Goal: Task Accomplishment & Management: Use online tool/utility

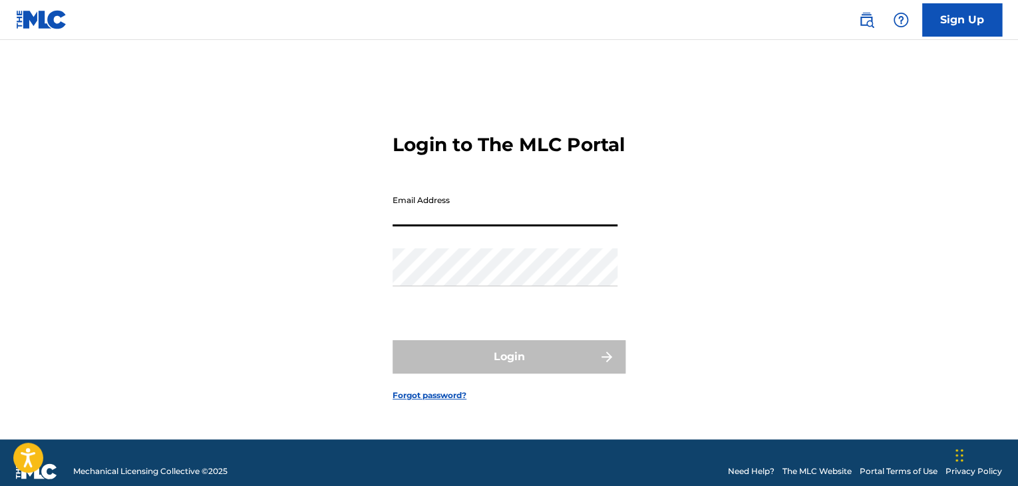
click at [482, 220] on input "Email Address" at bounding box center [505, 207] width 225 height 38
type input "[EMAIL_ADDRESS][DOMAIN_NAME]"
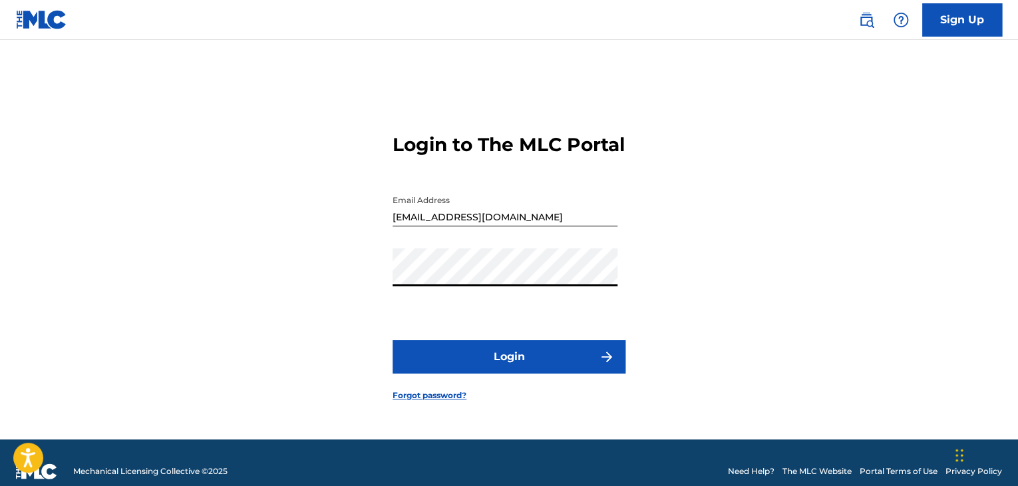
click at [615, 373] on button "Login" at bounding box center [509, 356] width 233 height 33
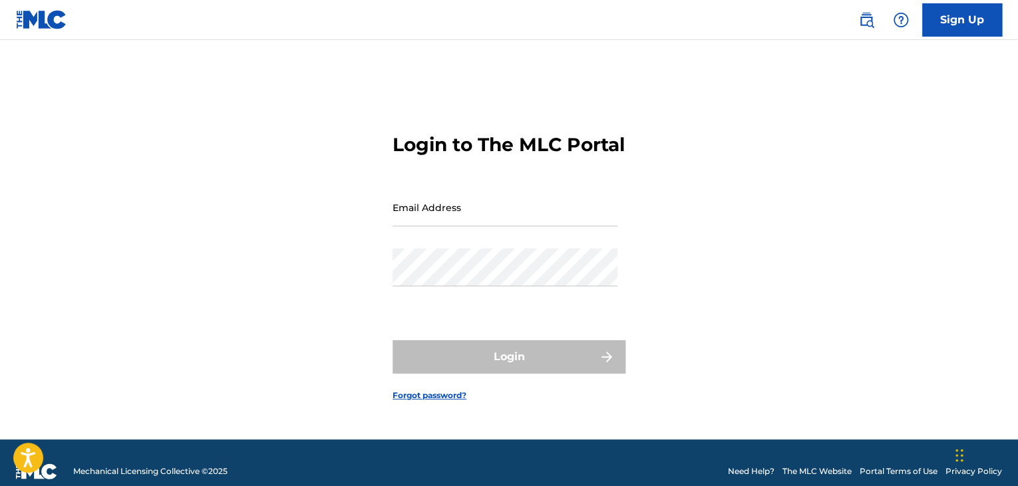
click at [862, 20] on img at bounding box center [866, 20] width 16 height 16
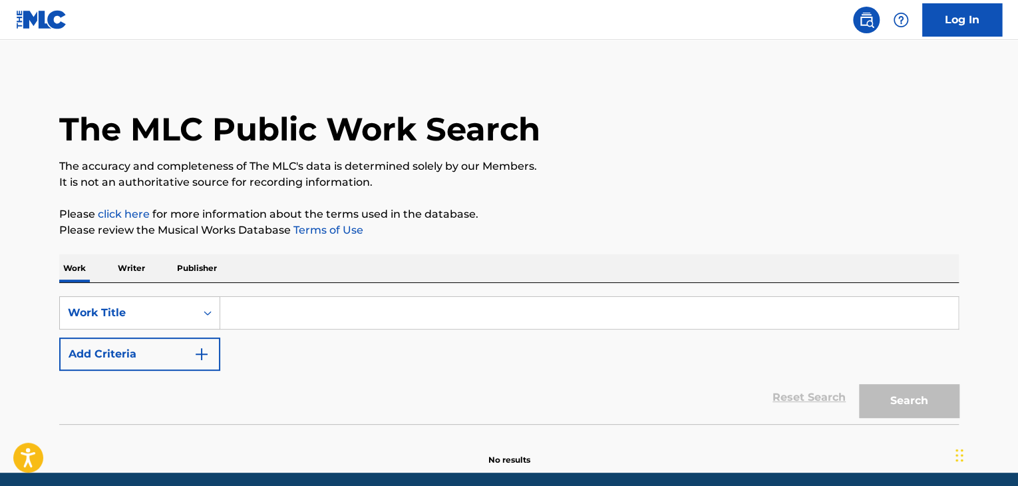
click at [278, 315] on input "Search Form" at bounding box center [589, 313] width 738 height 32
click at [202, 271] on p "Publisher" at bounding box center [197, 268] width 48 height 28
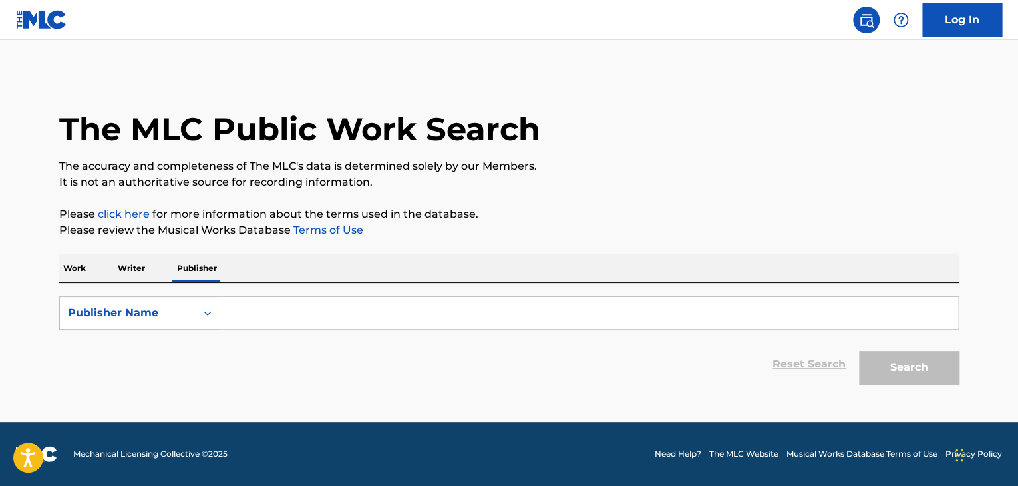
click at [269, 309] on input "Search Form" at bounding box center [589, 313] width 738 height 32
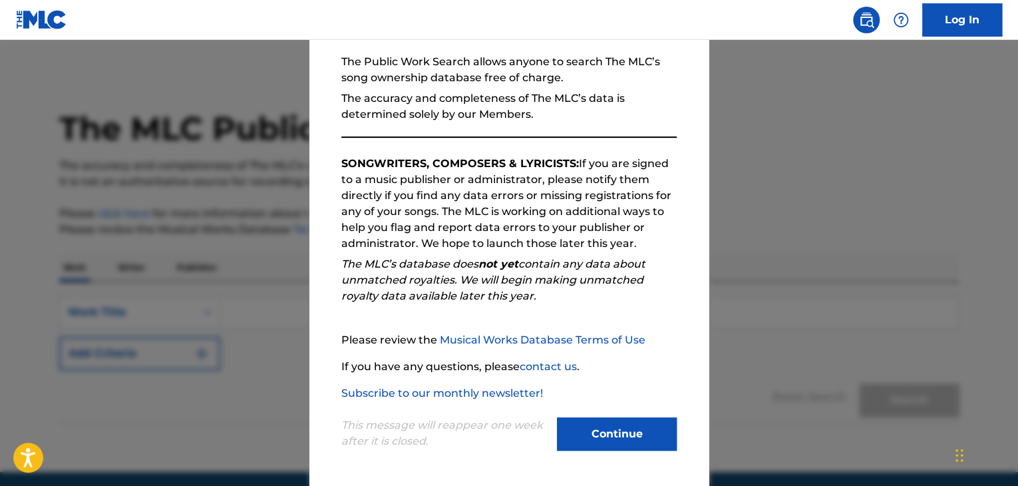
scroll to position [1, 0]
click at [599, 430] on button "Continue" at bounding box center [617, 433] width 120 height 33
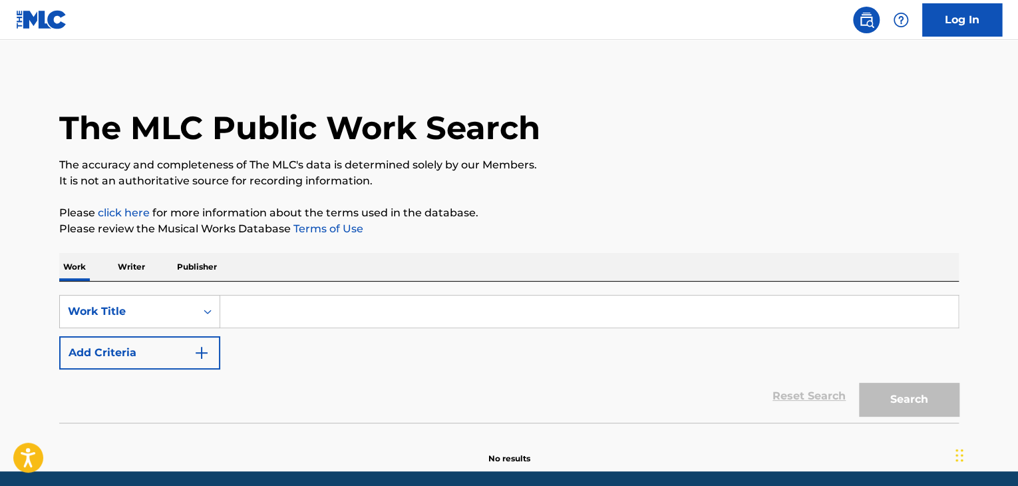
click at [204, 267] on p "Publisher" at bounding box center [197, 267] width 48 height 28
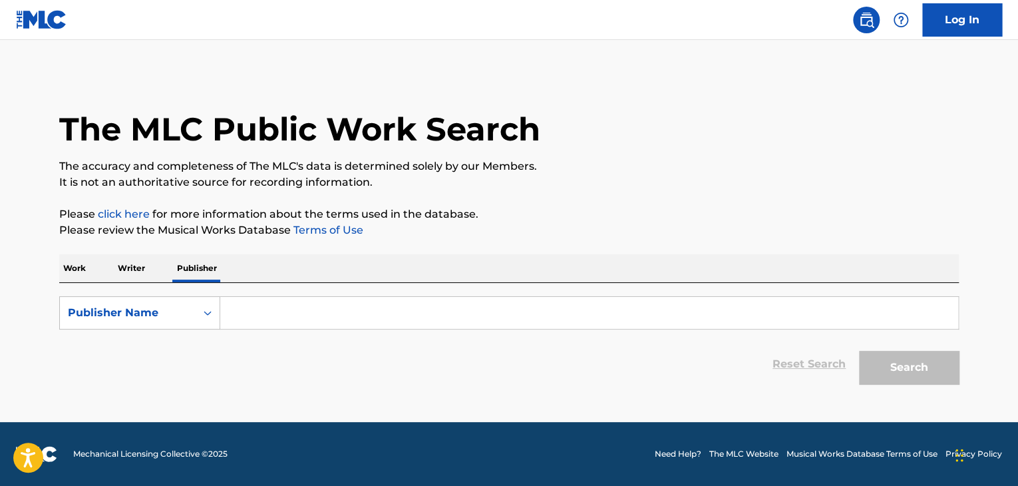
click at [246, 309] on input "Search Form" at bounding box center [589, 313] width 738 height 32
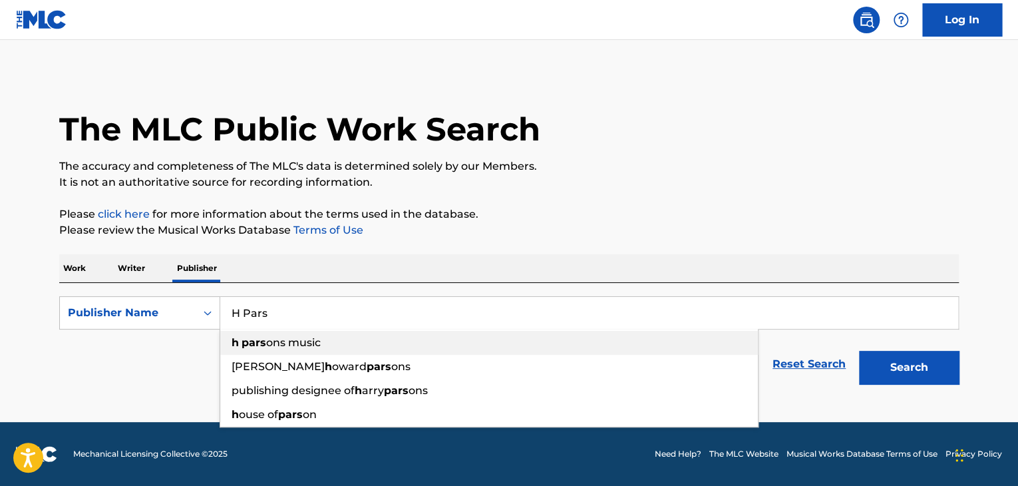
click at [285, 341] on span "ons music" at bounding box center [293, 342] width 55 height 13
type input "h parsons music"
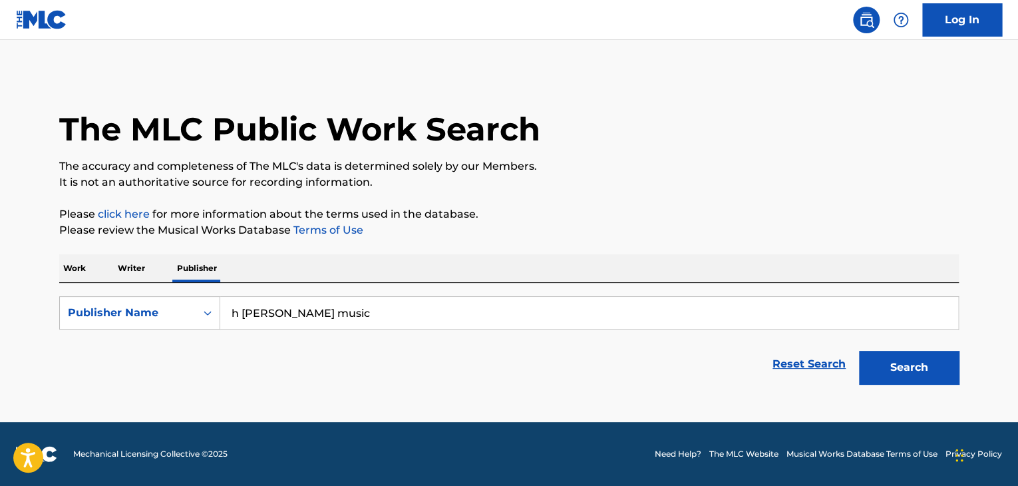
click at [890, 363] on button "Search" at bounding box center [909, 367] width 100 height 33
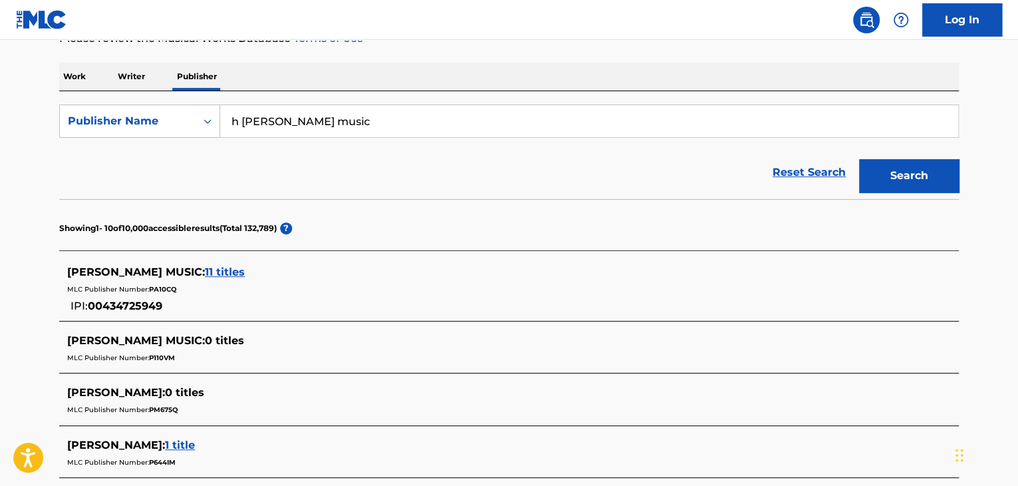
scroll to position [190, 0]
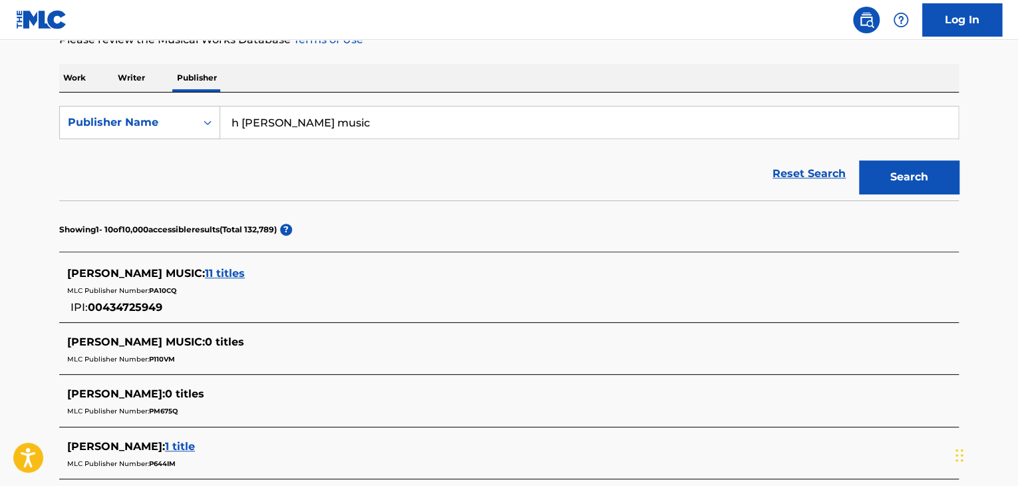
click at [206, 275] on span "11 titles" at bounding box center [225, 273] width 40 height 13
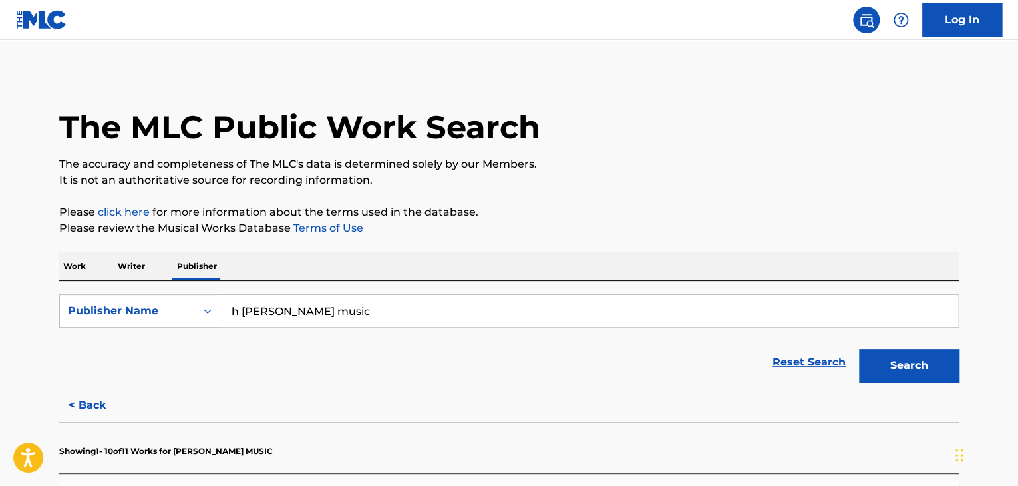
scroll to position [1, 0]
click at [945, 15] on link "Log In" at bounding box center [962, 19] width 80 height 33
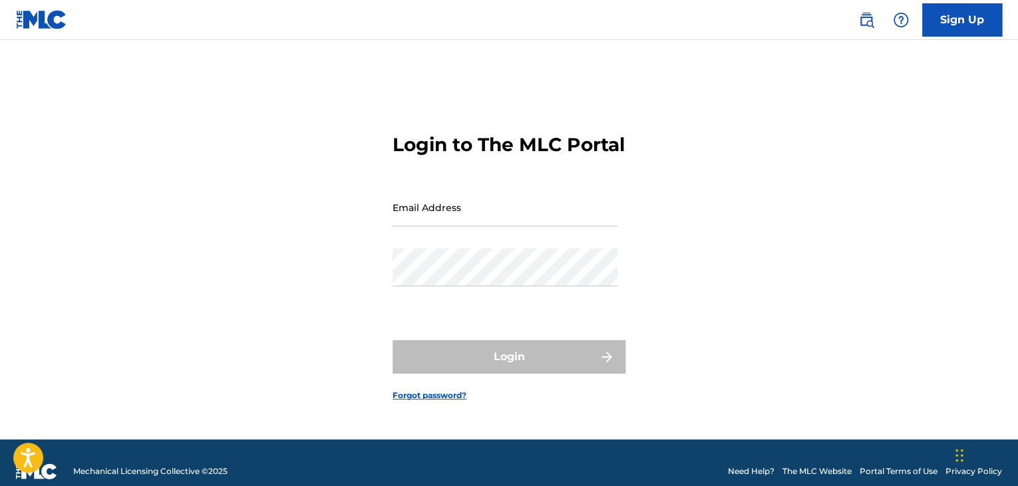
click at [460, 401] on link "Forgot password?" at bounding box center [430, 395] width 74 height 12
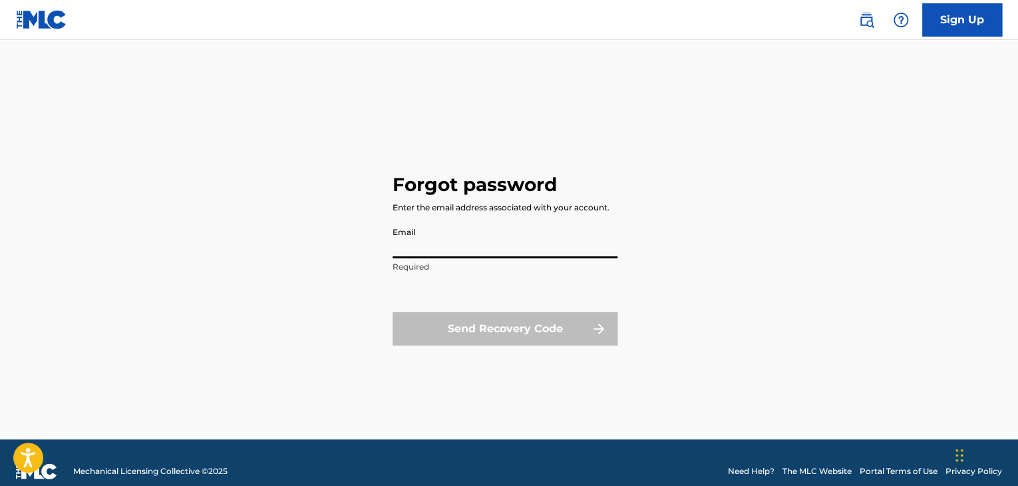
click at [487, 244] on input "Email" at bounding box center [505, 239] width 225 height 38
type input "[EMAIL_ADDRESS][DOMAIN_NAME]"
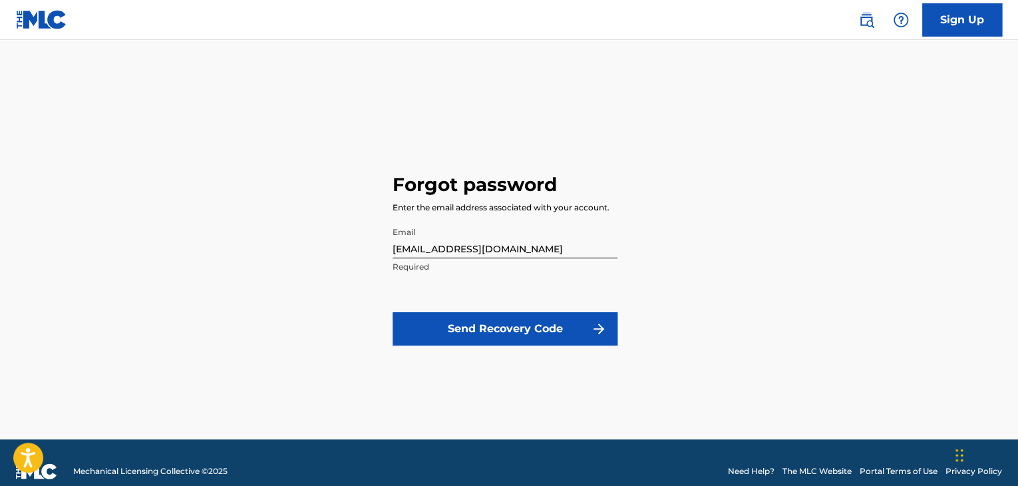
click at [516, 330] on button "Send Recovery Code" at bounding box center [505, 328] width 225 height 33
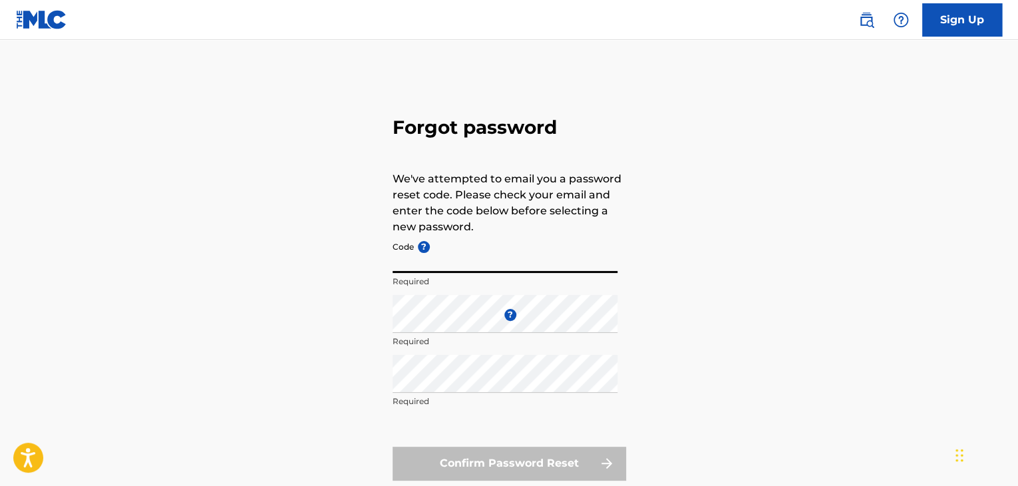
click at [466, 262] on input "Code ?" at bounding box center [505, 254] width 225 height 38
paste input "FP_15e2fa8040d0e4b7aca17139a088"
type input "FP_15e2fa8040d0e4b7aca17139a088"
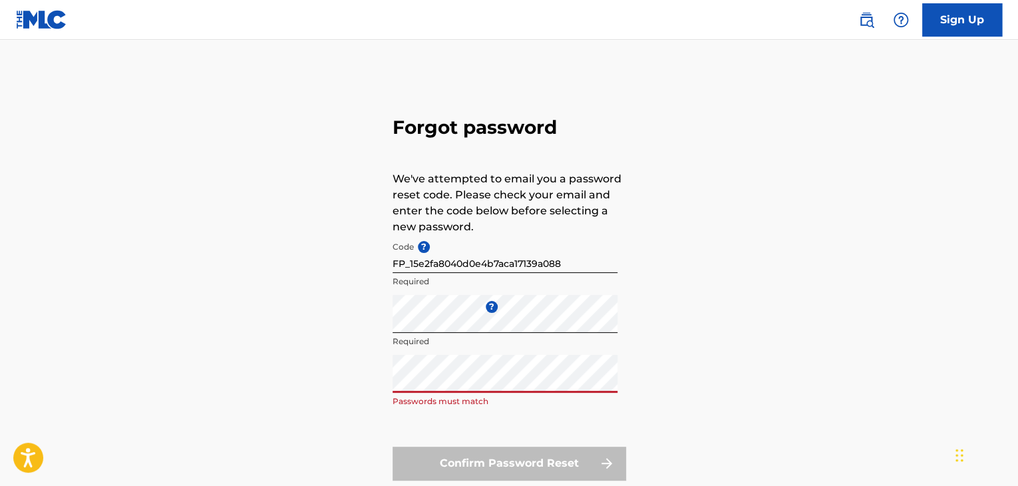
scroll to position [95, 0]
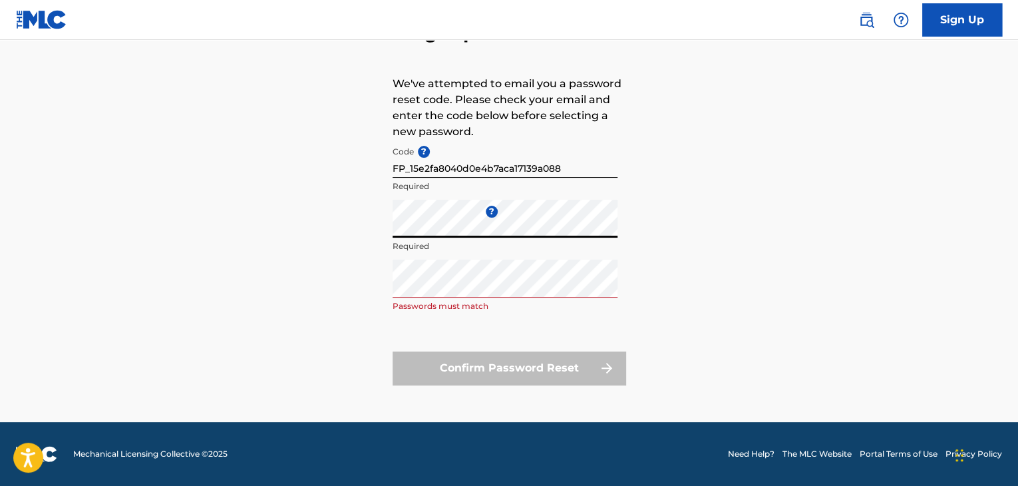
click at [351, 222] on div "Forgot password We've attempted to email you a password reset code. Please chec…" at bounding box center [509, 200] width 932 height 444
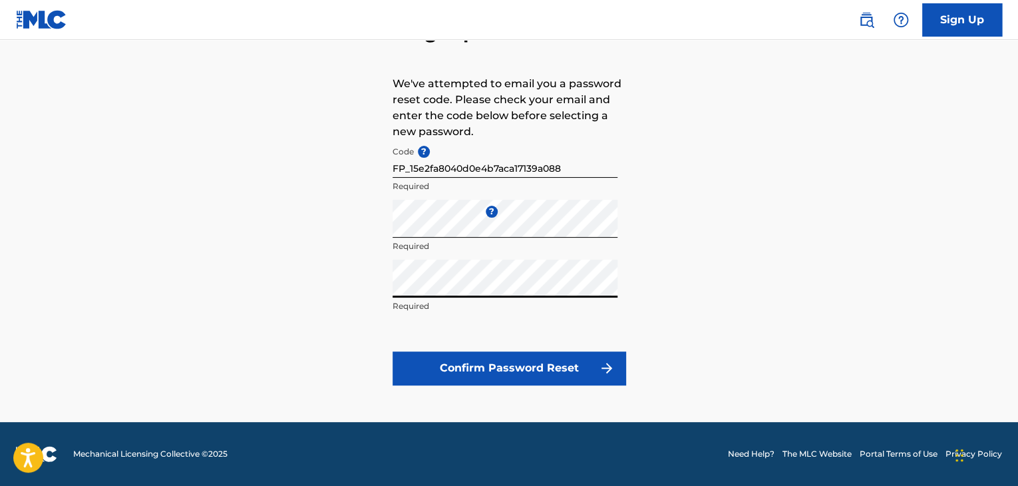
click at [433, 361] on button "Confirm Password Reset" at bounding box center [509, 367] width 233 height 33
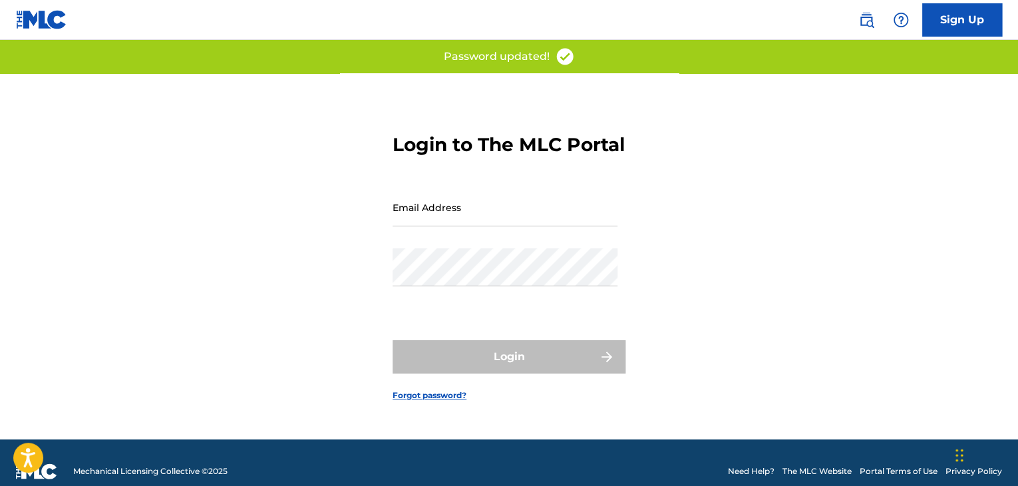
click at [511, 226] on input "Email Address" at bounding box center [505, 207] width 225 height 38
type input "[EMAIL_ADDRESS][DOMAIN_NAME]"
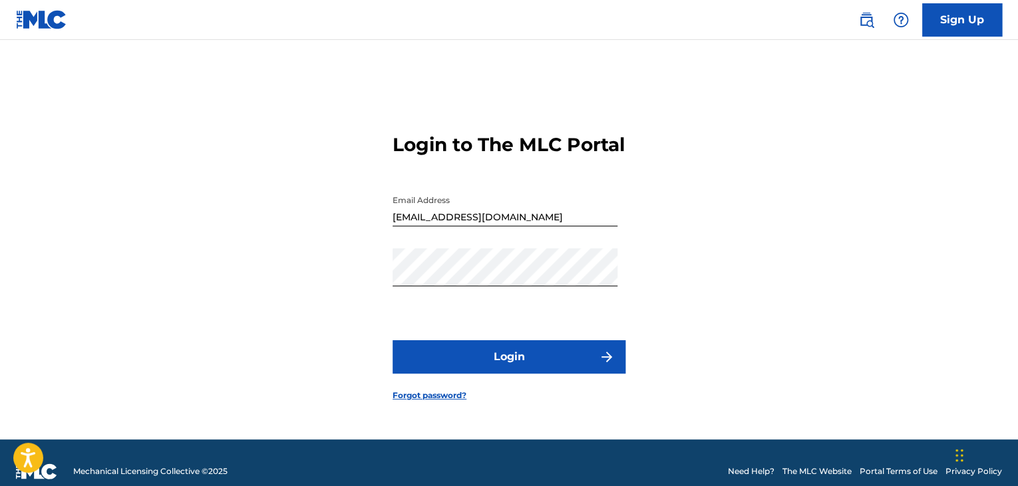
click at [444, 367] on button "Login" at bounding box center [509, 356] width 233 height 33
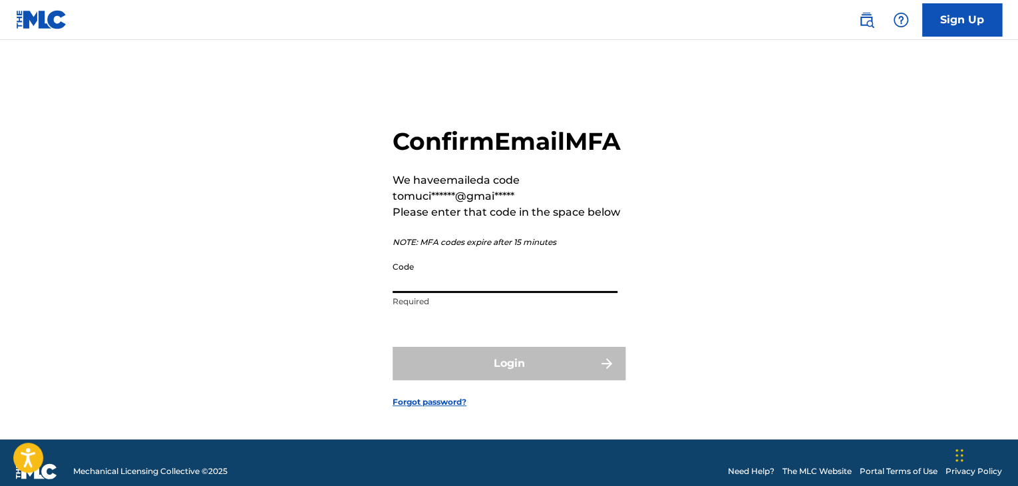
paste input "673914"
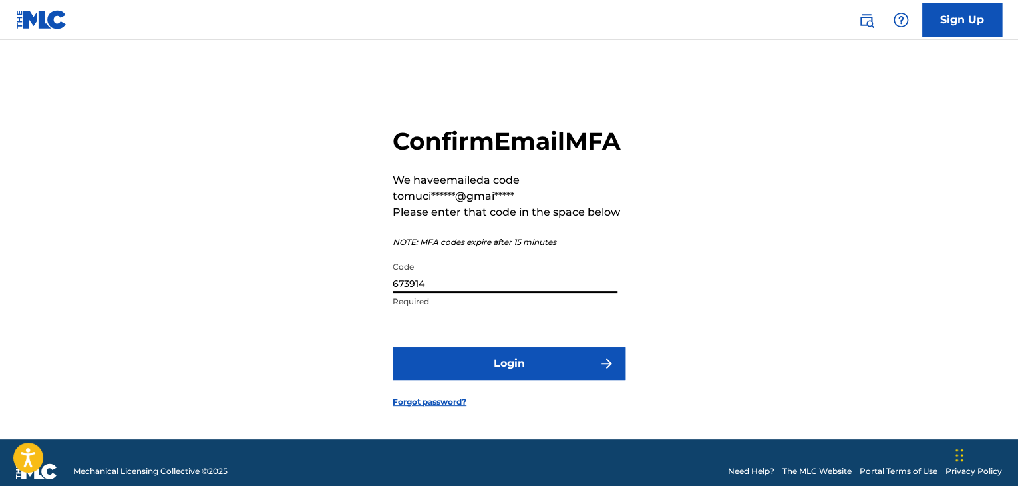
type input "673914"
click at [536, 375] on button "Login" at bounding box center [509, 363] width 233 height 33
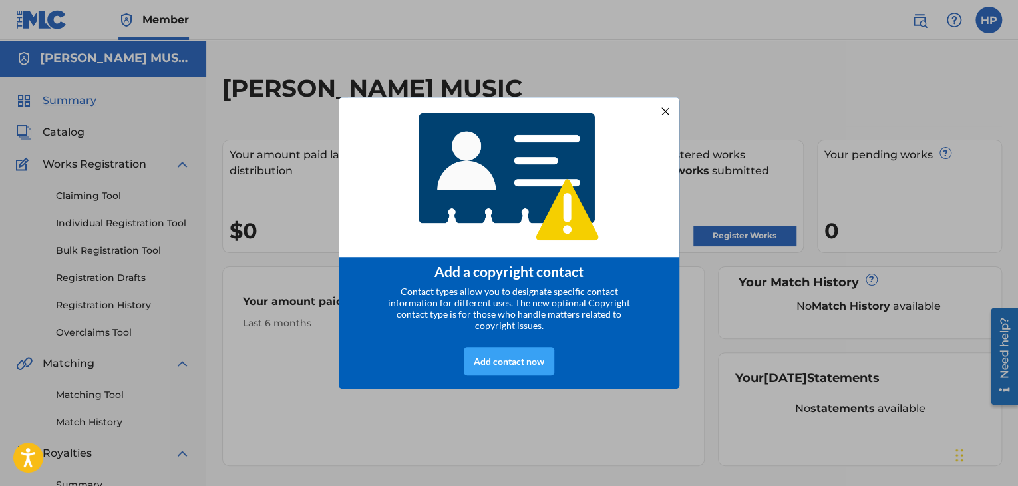
click at [520, 363] on div "Add contact now" at bounding box center [509, 361] width 91 height 29
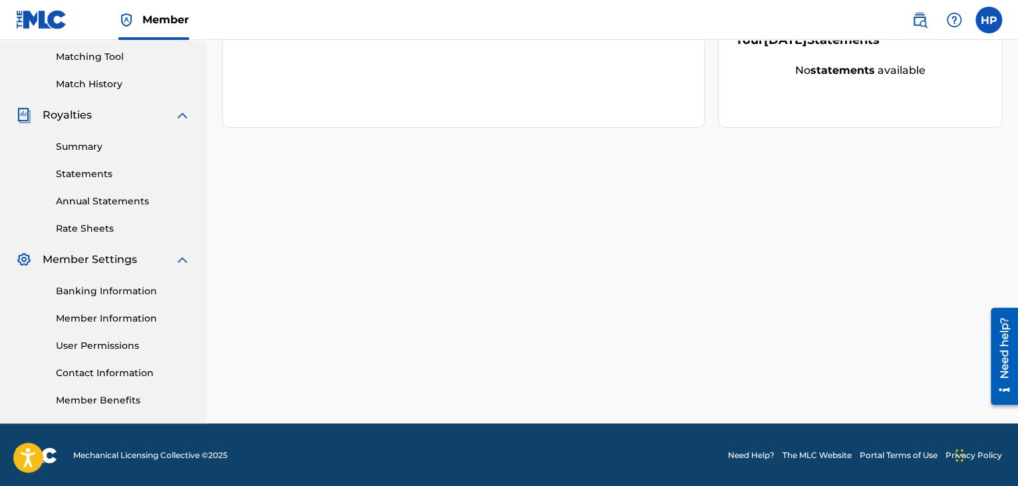
scroll to position [339, 0]
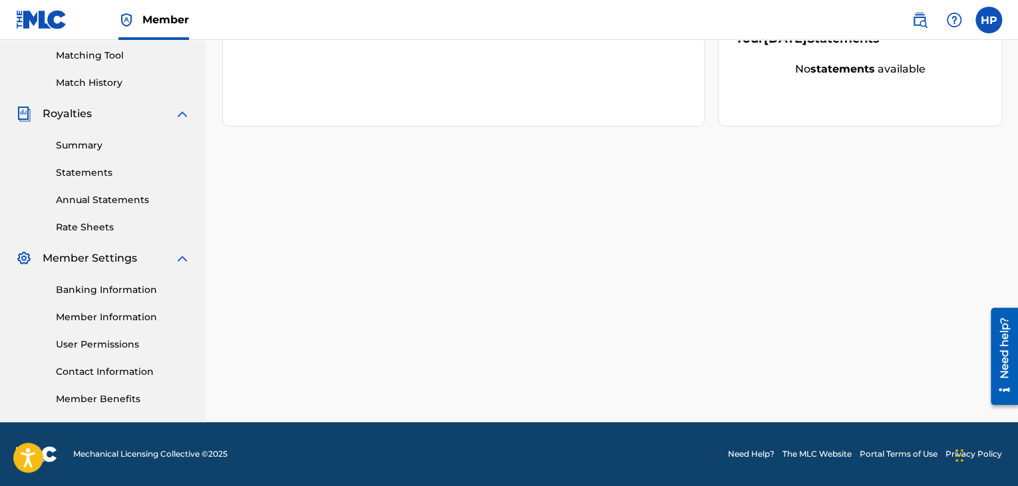
click at [153, 399] on link "Member Benefits" at bounding box center [123, 399] width 134 height 14
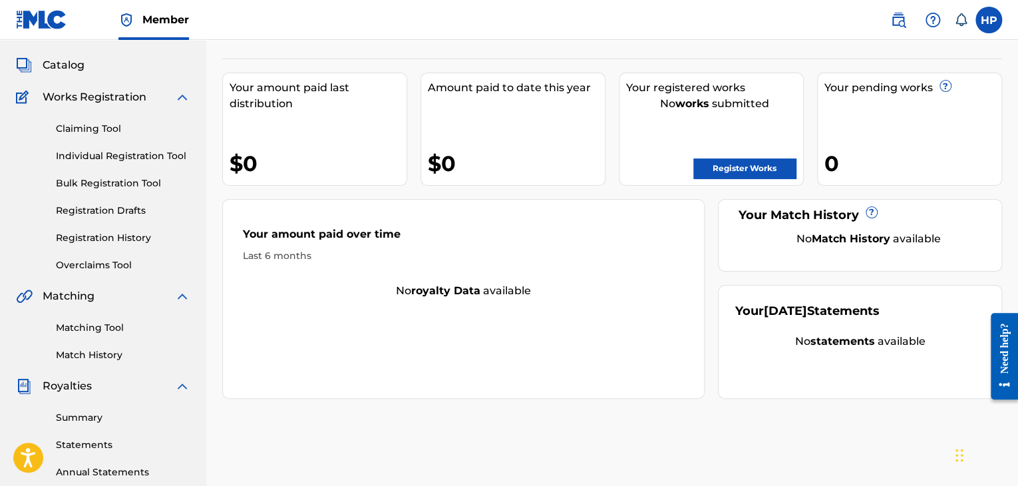
scroll to position [67, 0]
click at [110, 139] on div "Claiming Tool Individual Registration Tool Bulk Registration Tool Registration …" at bounding box center [103, 189] width 174 height 167
click at [112, 131] on link "Claiming Tool" at bounding box center [123, 129] width 134 height 14
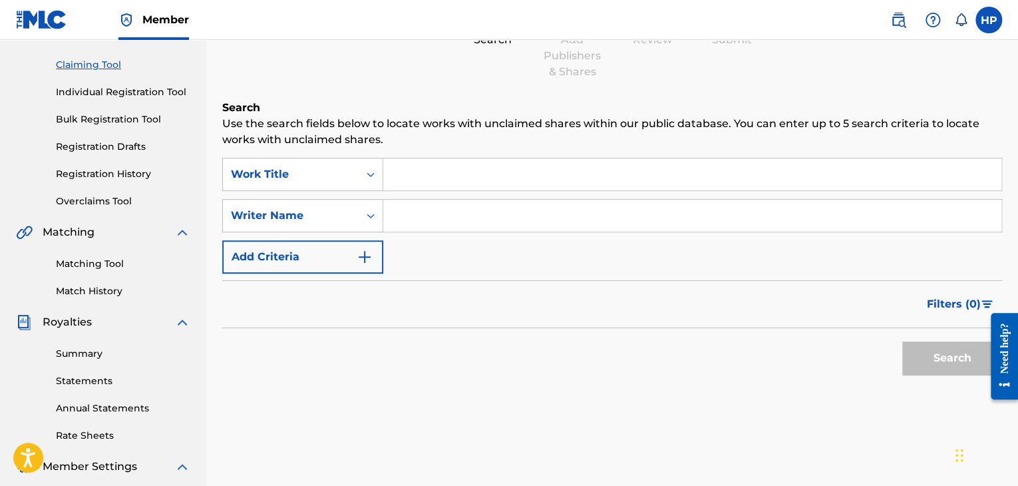
scroll to position [132, 0]
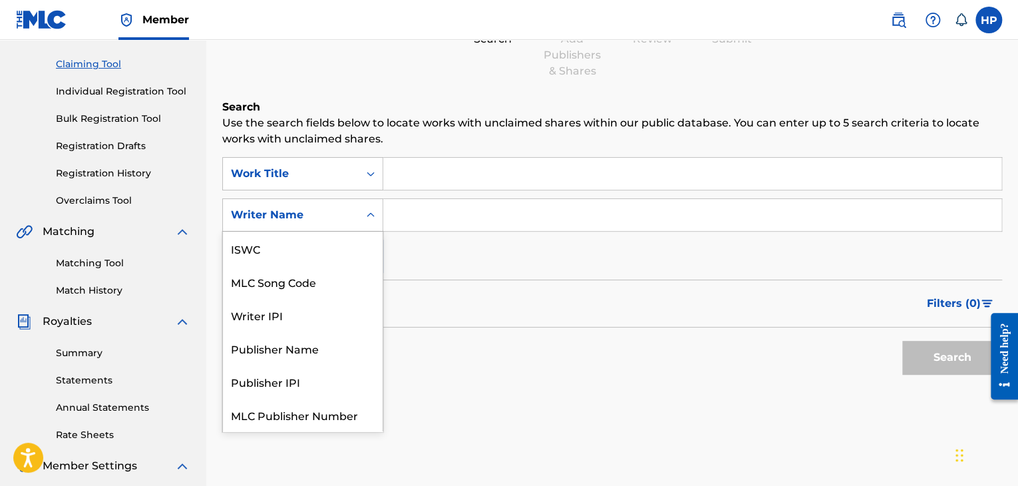
click at [365, 206] on div "Search Form" at bounding box center [371, 215] width 24 height 24
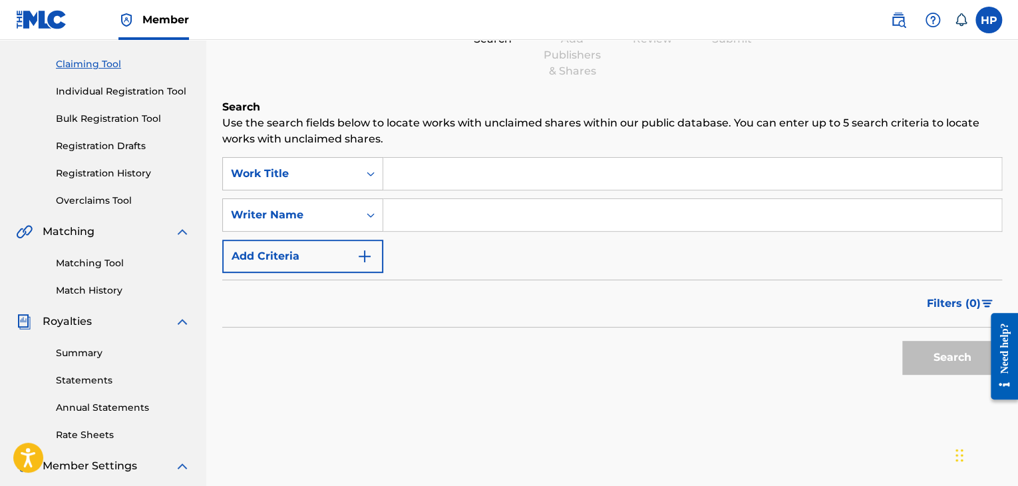
click at [364, 206] on div "Search Form" at bounding box center [371, 215] width 24 height 24
click at [365, 176] on icon "Search Form" at bounding box center [370, 173] width 13 height 13
click at [407, 170] on input "Search Form" at bounding box center [692, 173] width 618 height 32
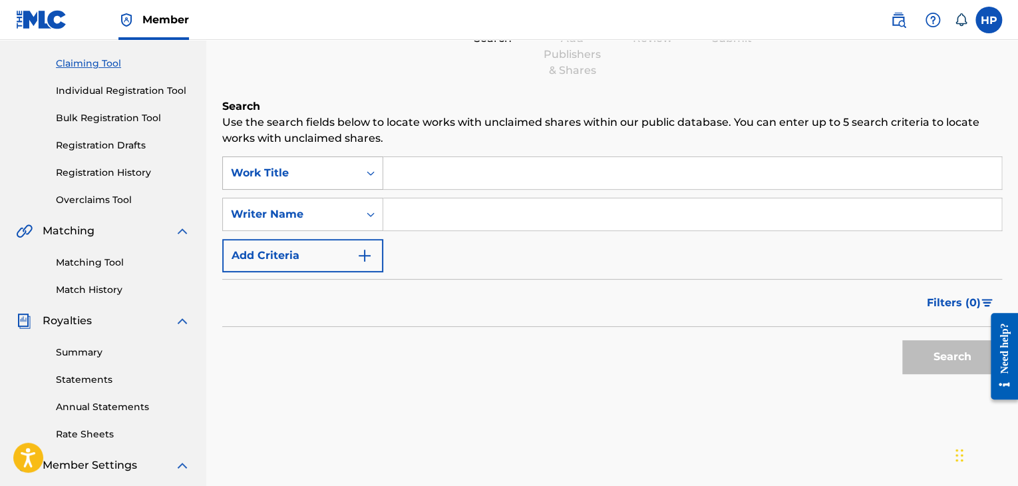
click at [373, 177] on icon "Search Form" at bounding box center [370, 172] width 13 height 13
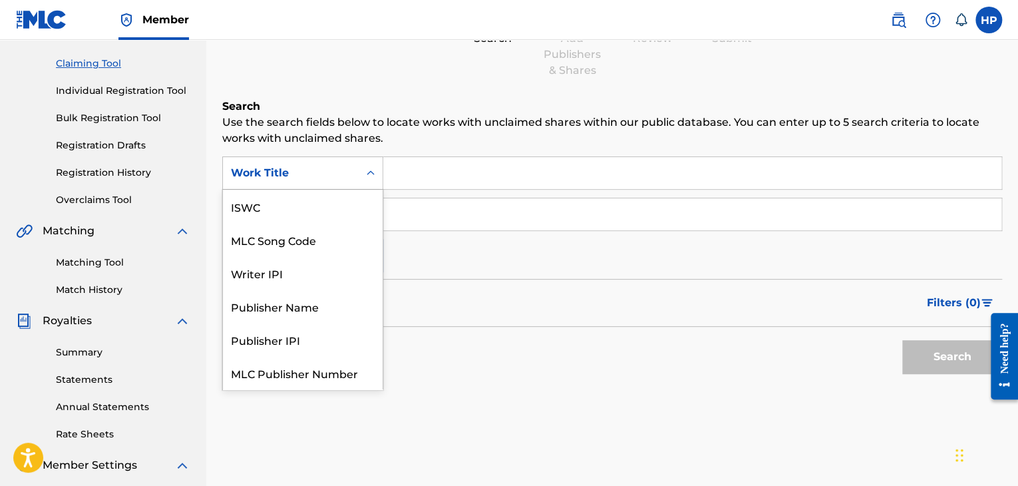
scroll to position [33, 0]
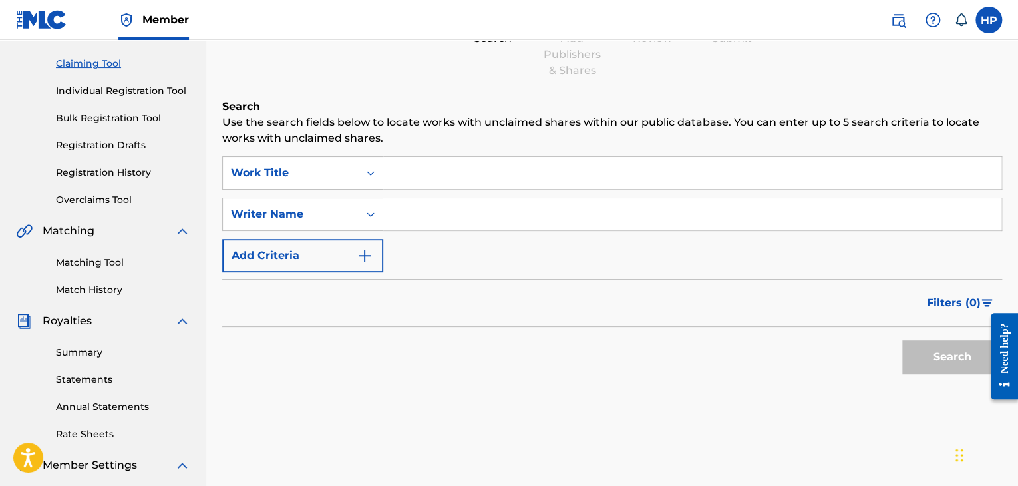
click at [373, 177] on icon "Search Form" at bounding box center [370, 172] width 13 height 13
click at [148, 204] on link "Overclaims Tool" at bounding box center [123, 200] width 134 height 14
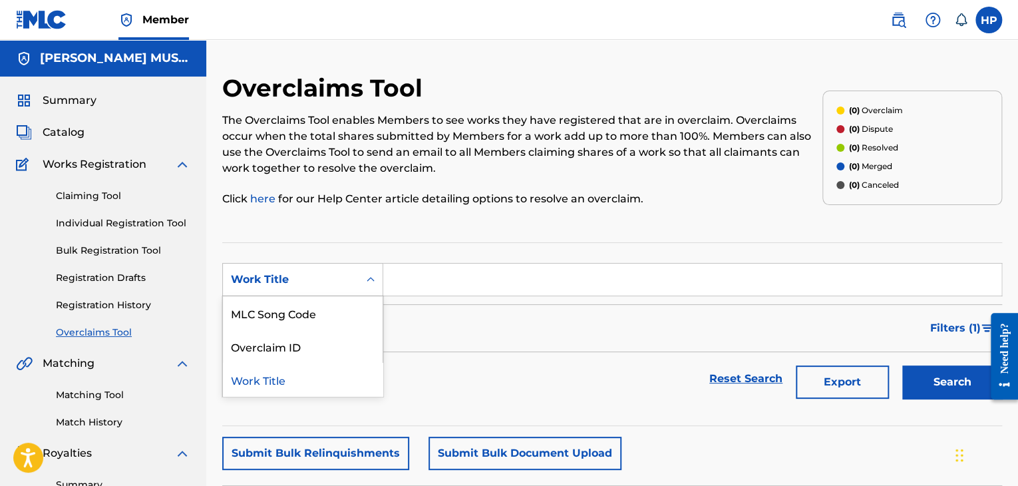
click at [371, 282] on icon "Search Form" at bounding box center [370, 279] width 13 height 13
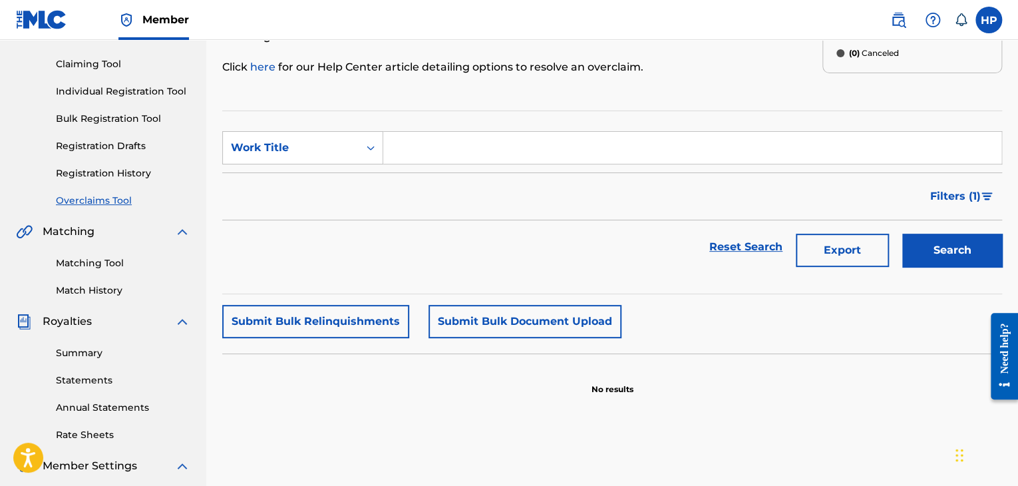
scroll to position [132, 0]
click at [150, 355] on link "Summary" at bounding box center [123, 352] width 134 height 14
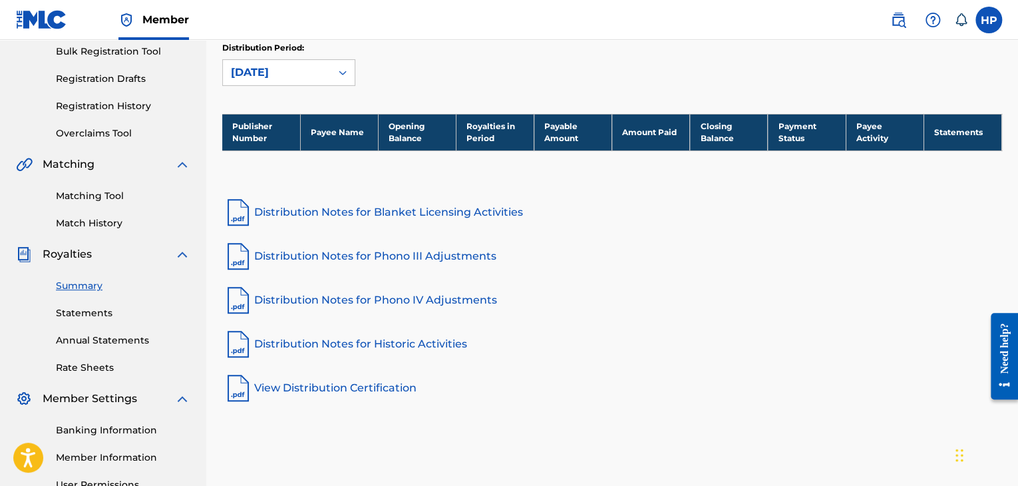
scroll to position [200, 0]
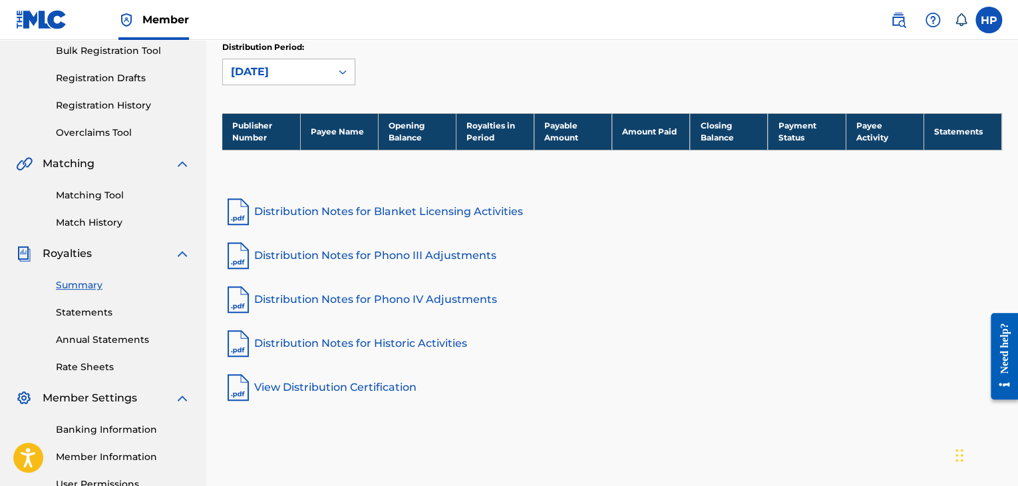
click at [343, 71] on icon at bounding box center [342, 71] width 13 height 13
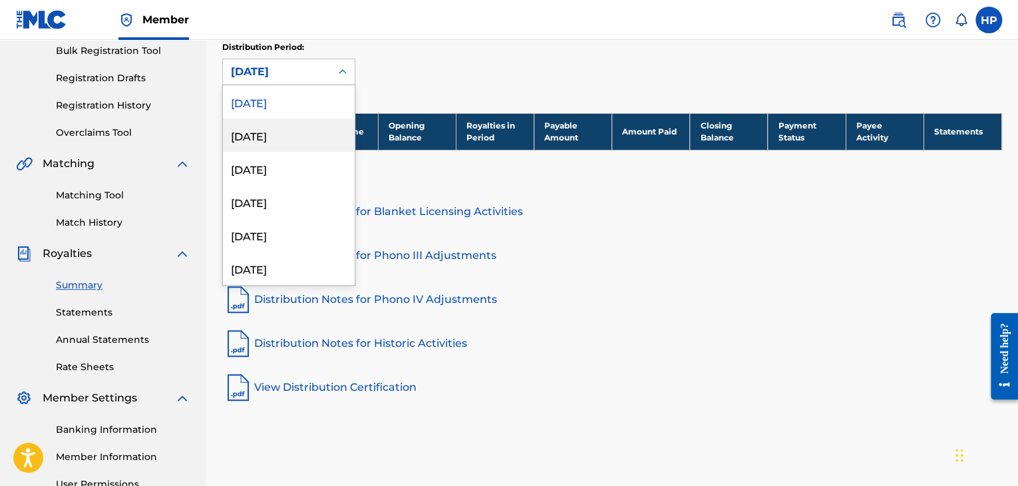
click at [333, 137] on div "August 2025" at bounding box center [289, 134] width 132 height 33
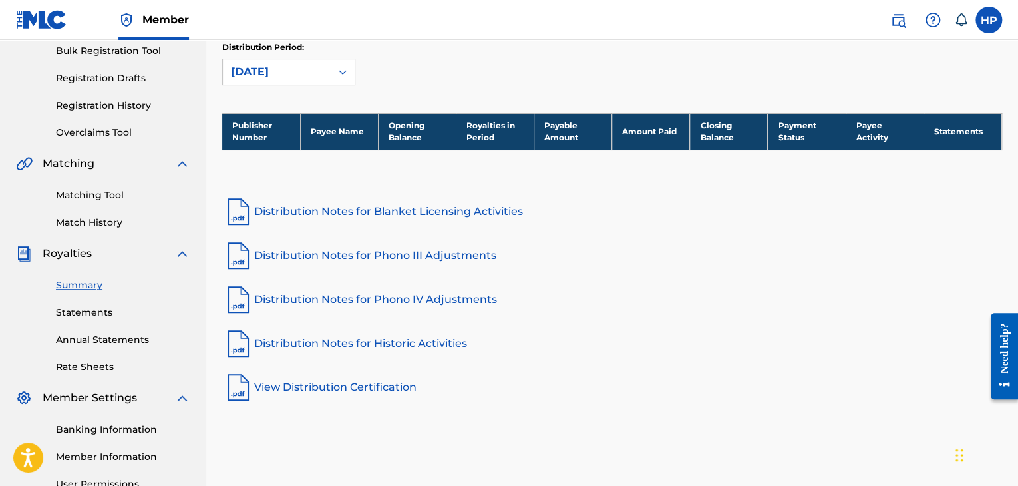
click at [338, 68] on icon at bounding box center [342, 71] width 13 height 13
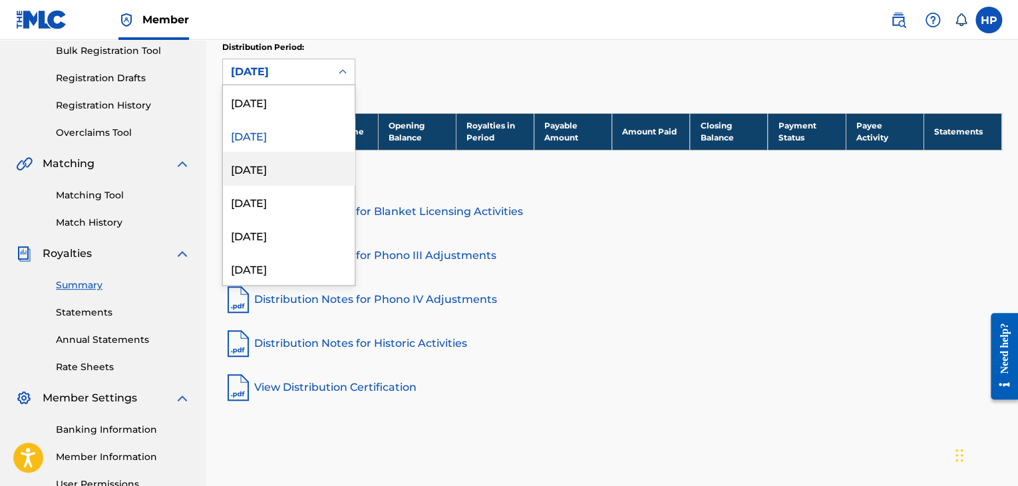
click at [334, 170] on div "July 2025" at bounding box center [289, 168] width 132 height 33
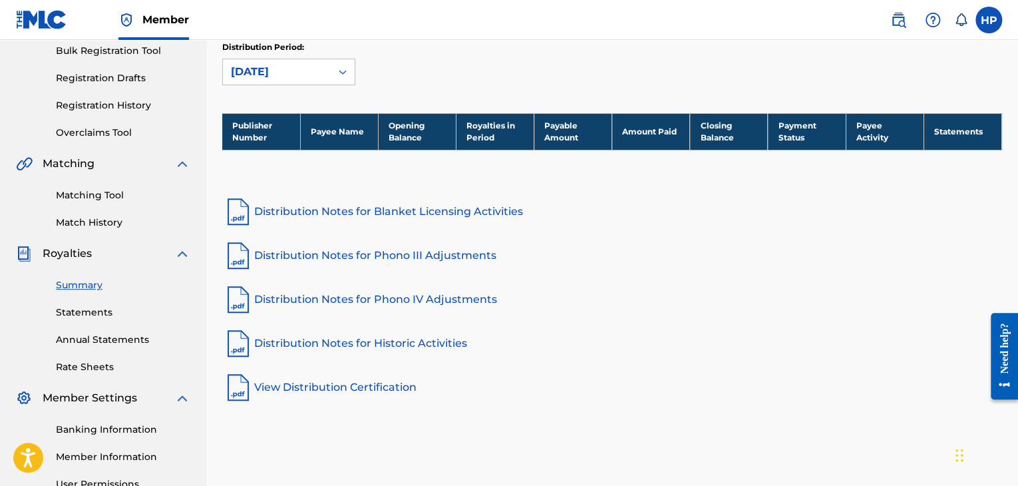
click at [340, 71] on icon at bounding box center [343, 72] width 8 height 5
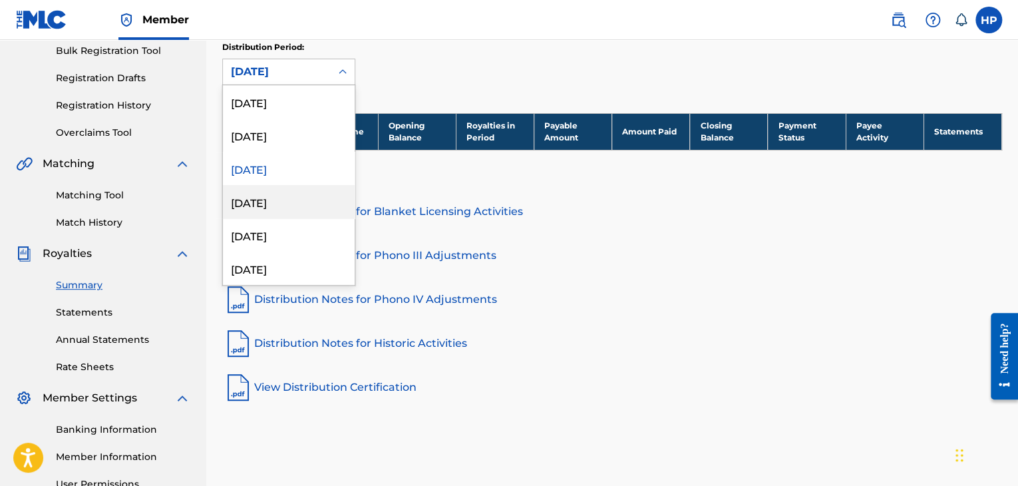
click at [326, 207] on div "June 2025" at bounding box center [289, 201] width 132 height 33
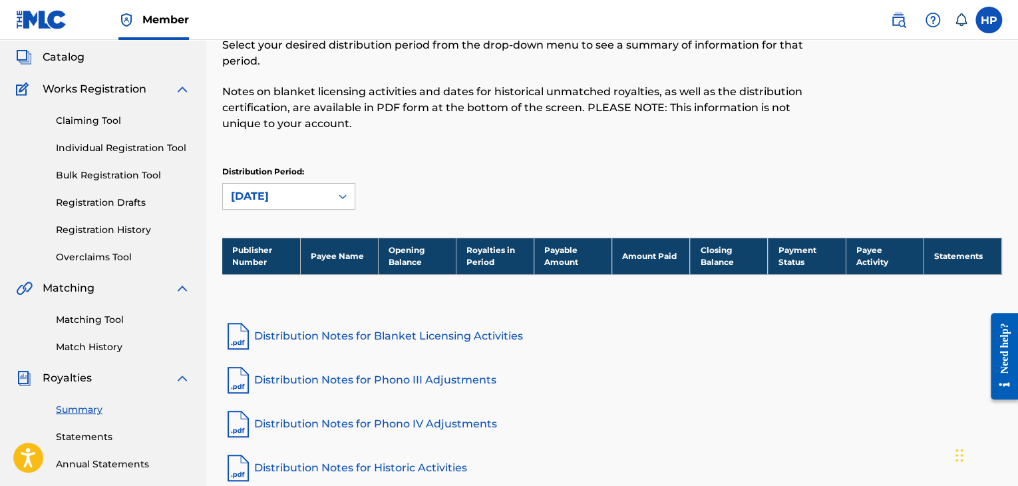
scroll to position [75, 0]
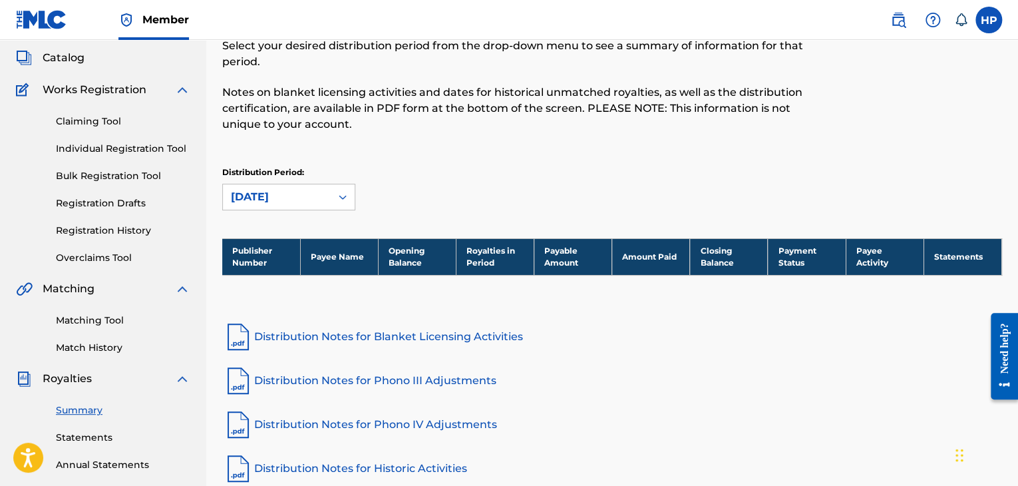
click at [333, 195] on div at bounding box center [343, 197] width 24 height 24
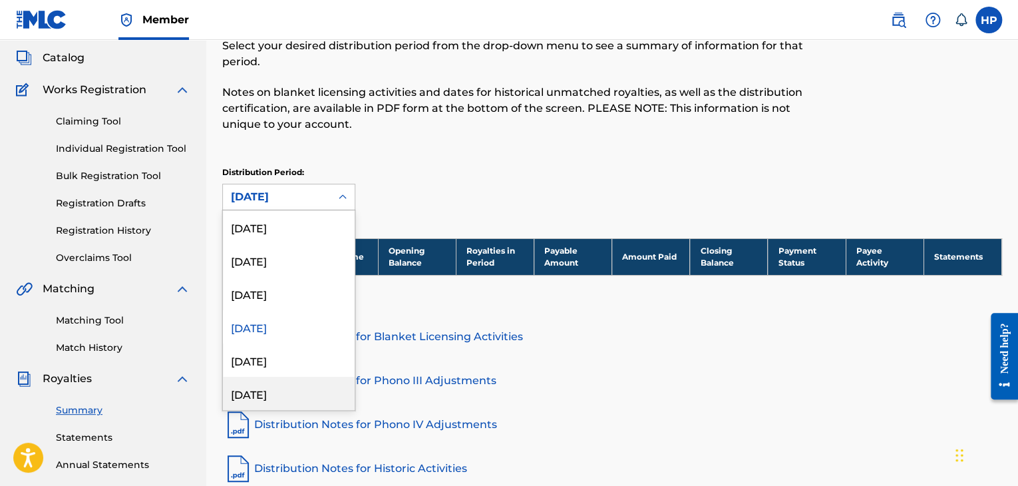
click at [301, 396] on div "April 2025" at bounding box center [289, 393] width 132 height 33
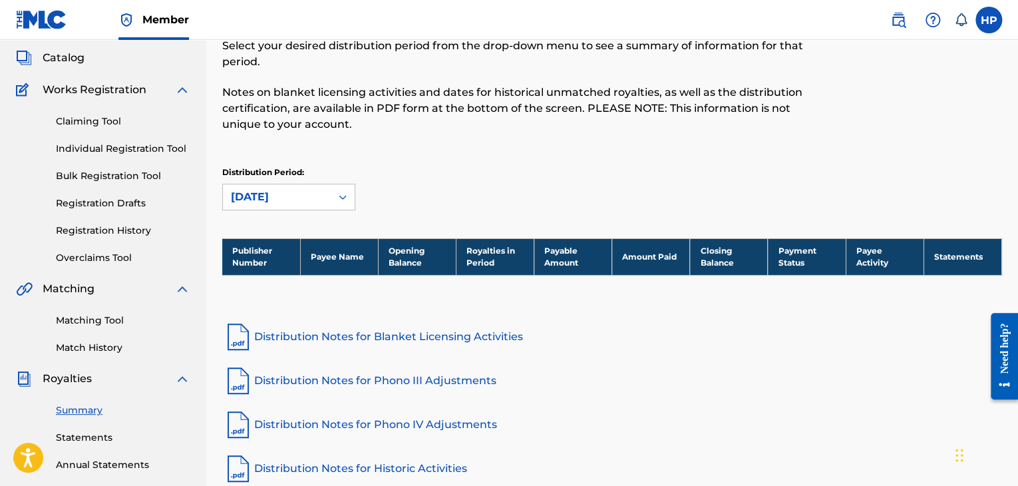
click at [337, 182] on div "Distribution Period: April 2025" at bounding box center [288, 188] width 133 height 44
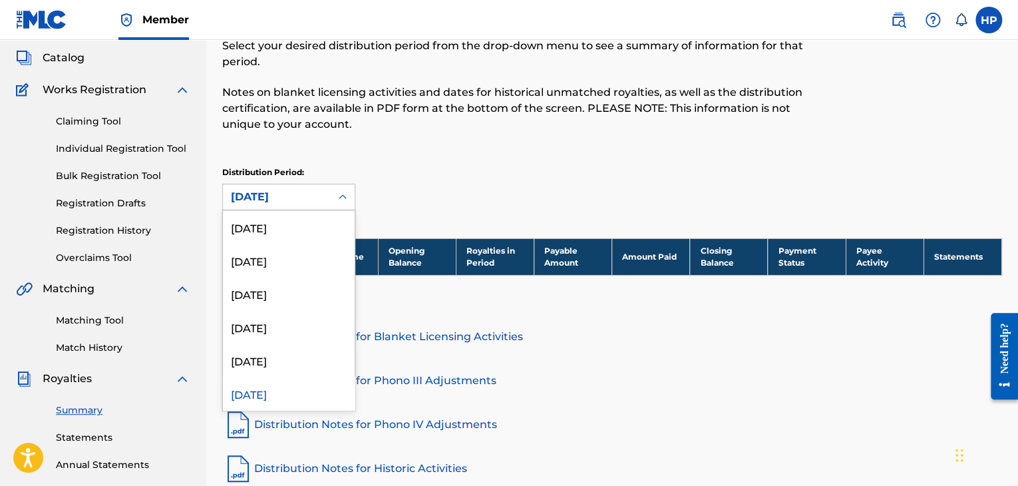
click at [339, 192] on icon at bounding box center [342, 196] width 13 height 13
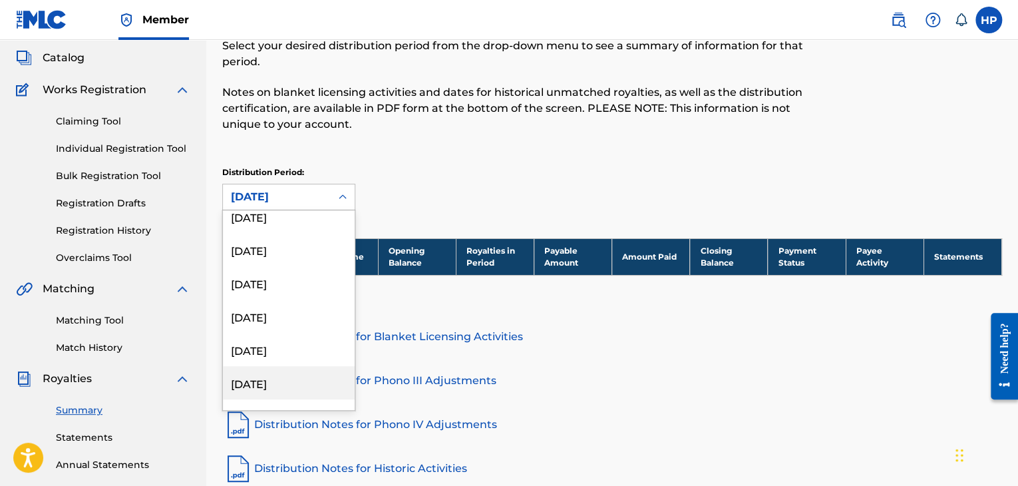
click at [317, 371] on div "December 2022" at bounding box center [289, 382] width 132 height 33
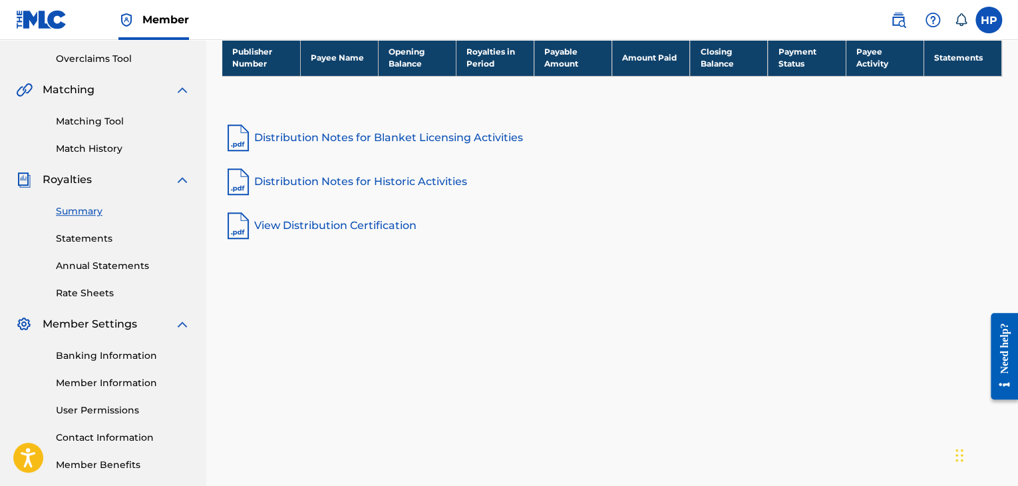
scroll to position [274, 0]
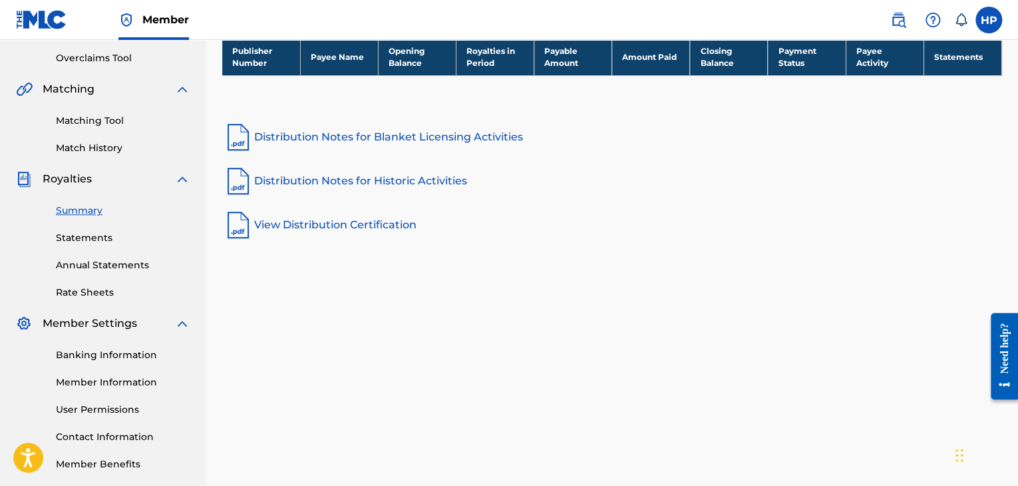
click at [130, 270] on link "Annual Statements" at bounding box center [123, 265] width 134 height 14
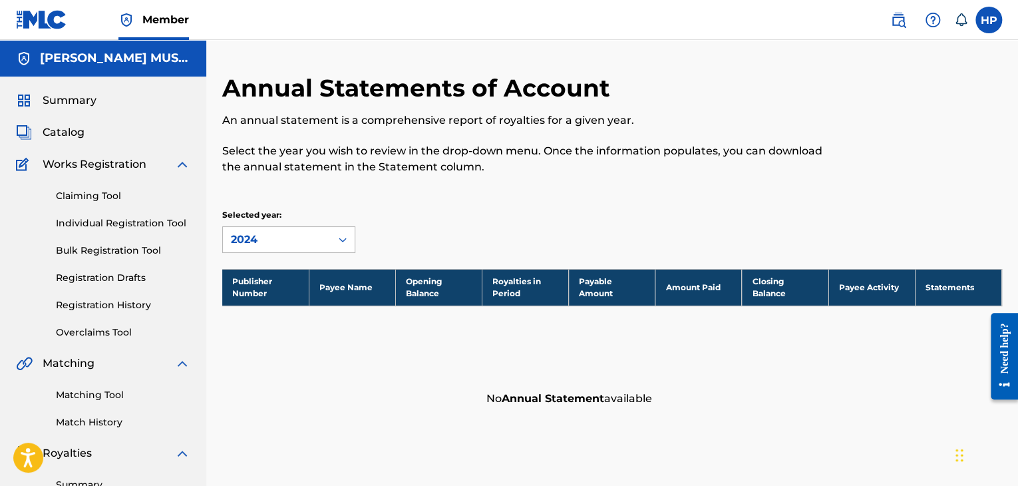
click at [279, 239] on div "2024" at bounding box center [277, 240] width 92 height 16
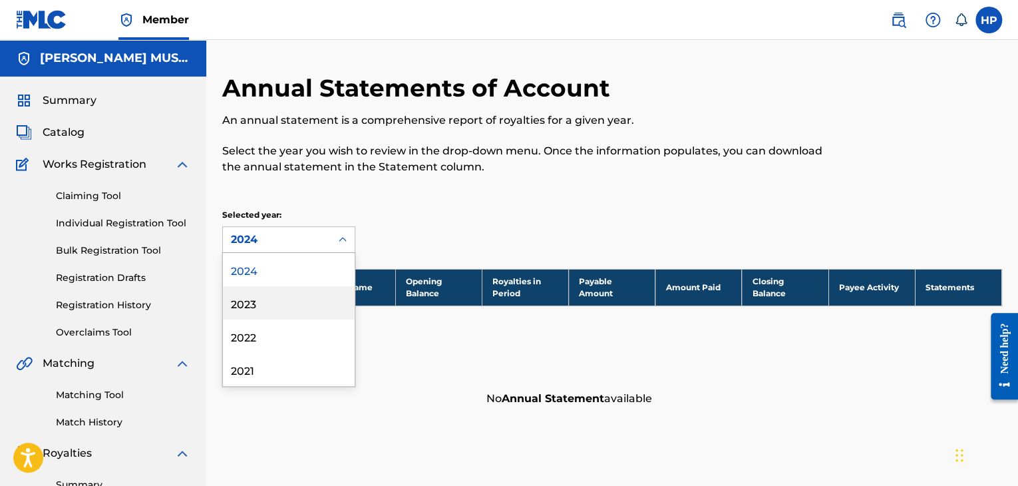
click at [276, 301] on div "2023" at bounding box center [289, 302] width 132 height 33
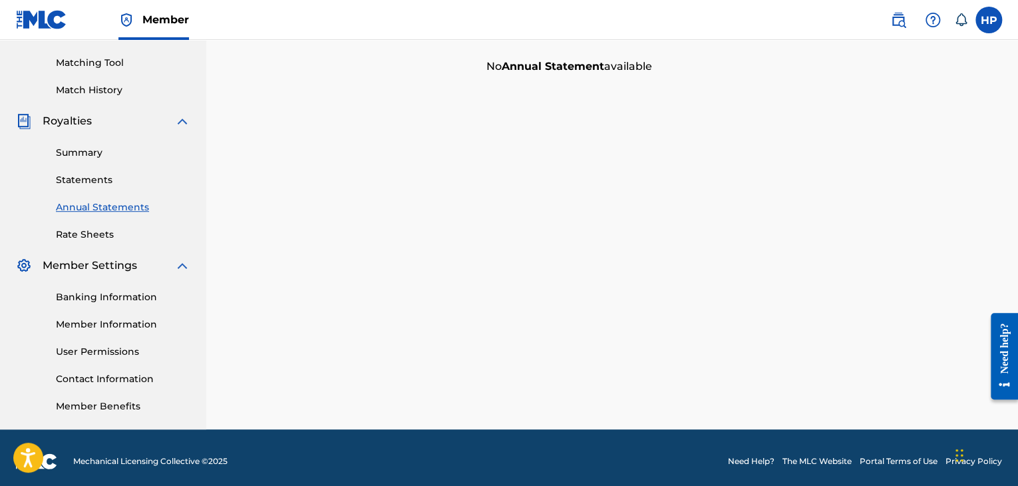
scroll to position [333, 0]
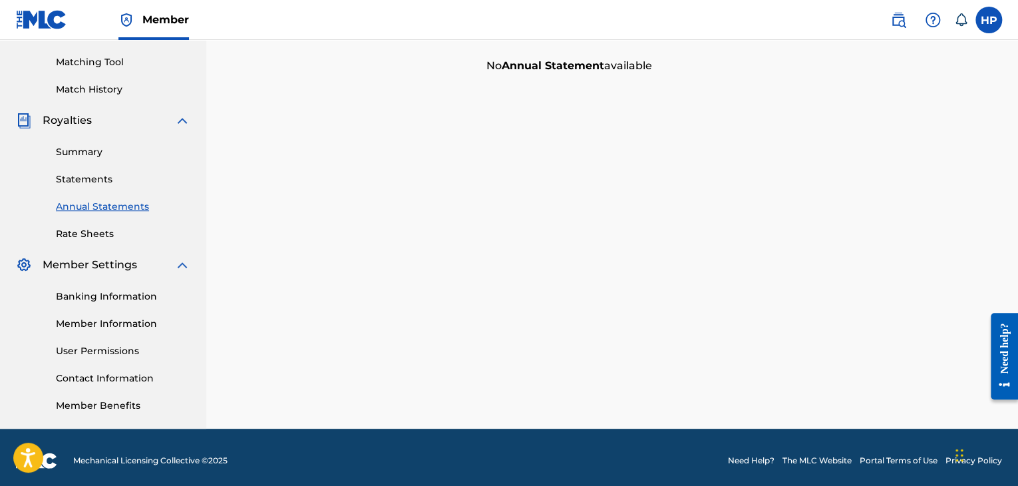
click at [153, 301] on link "Banking Information" at bounding box center [123, 296] width 134 height 14
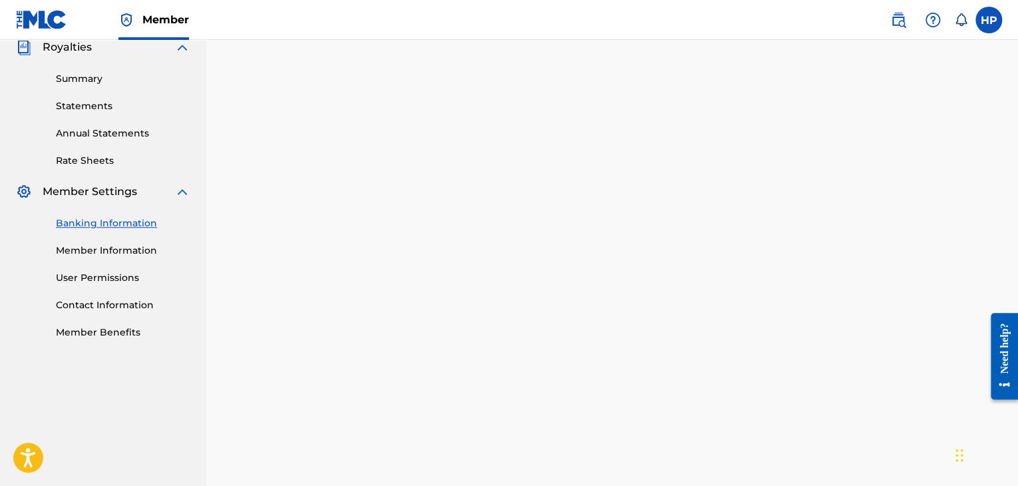
scroll to position [399, 0]
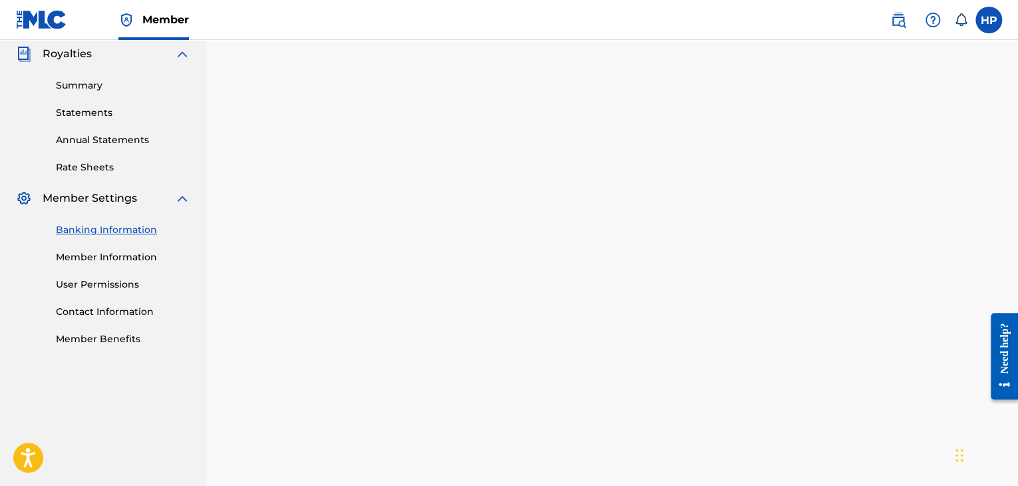
click at [133, 85] on link "Summary" at bounding box center [123, 86] width 134 height 14
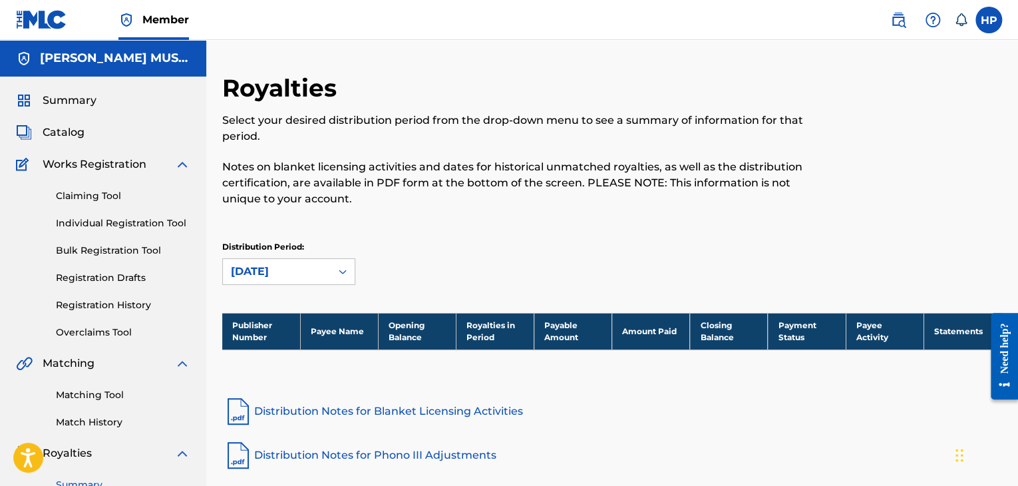
click at [184, 198] on link "Claiming Tool" at bounding box center [123, 196] width 134 height 14
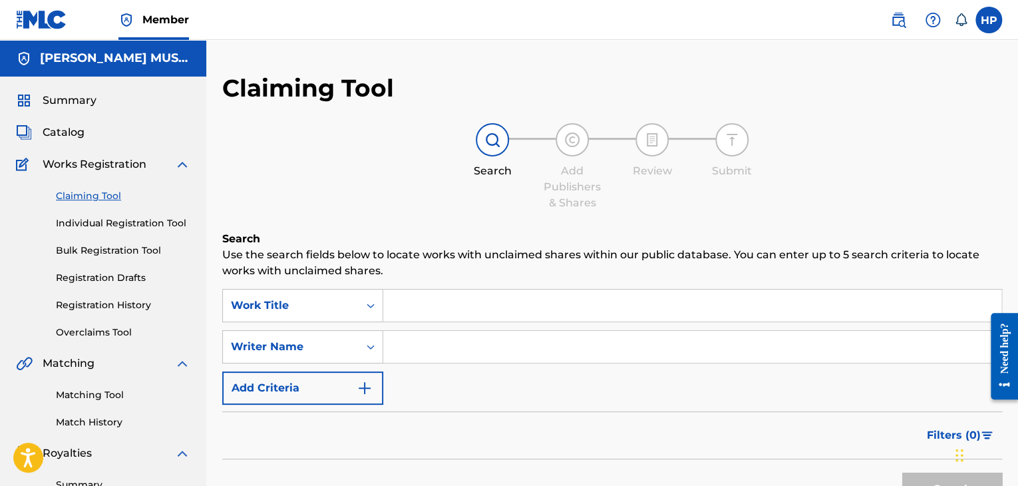
click at [523, 310] on input "Search Form" at bounding box center [692, 305] width 618 height 32
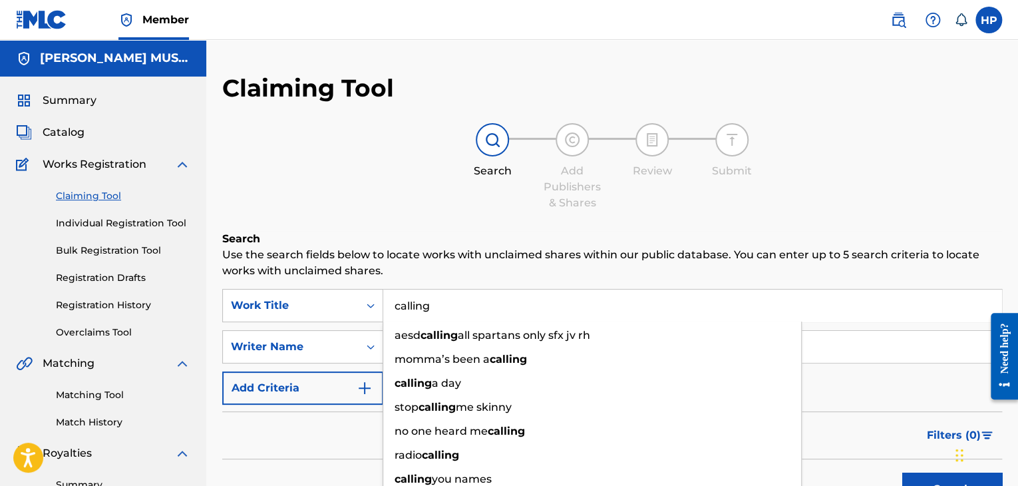
type input "calling"
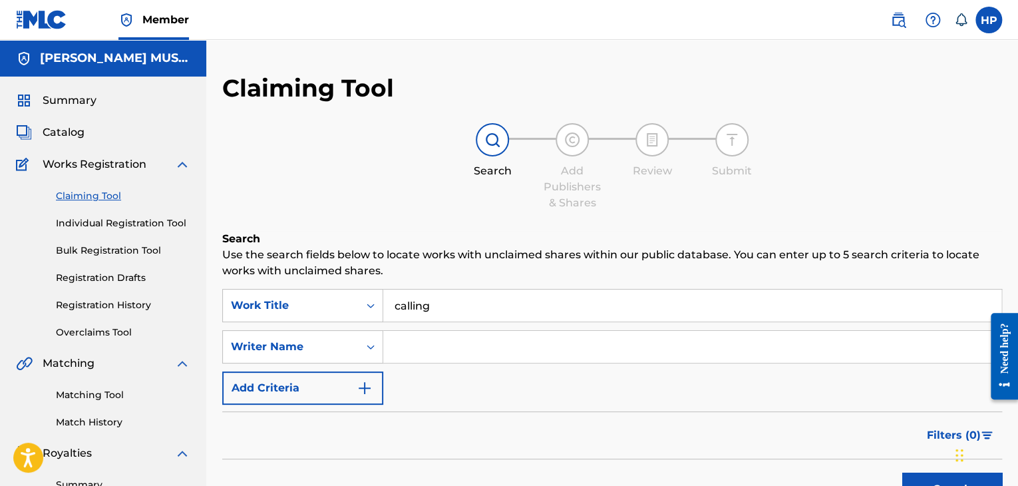
click at [559, 363] on div "Search Form" at bounding box center [692, 346] width 619 height 33
click at [570, 358] on input "Search Form" at bounding box center [692, 347] width 618 height 32
type input "Hugh Parsons"
click at [902, 472] on button "Search" at bounding box center [952, 488] width 100 height 33
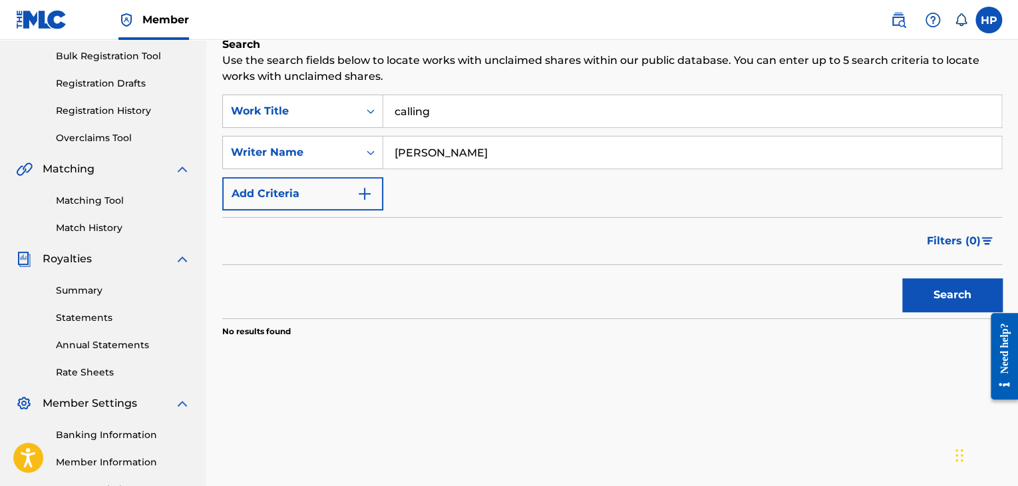
scroll to position [198, 0]
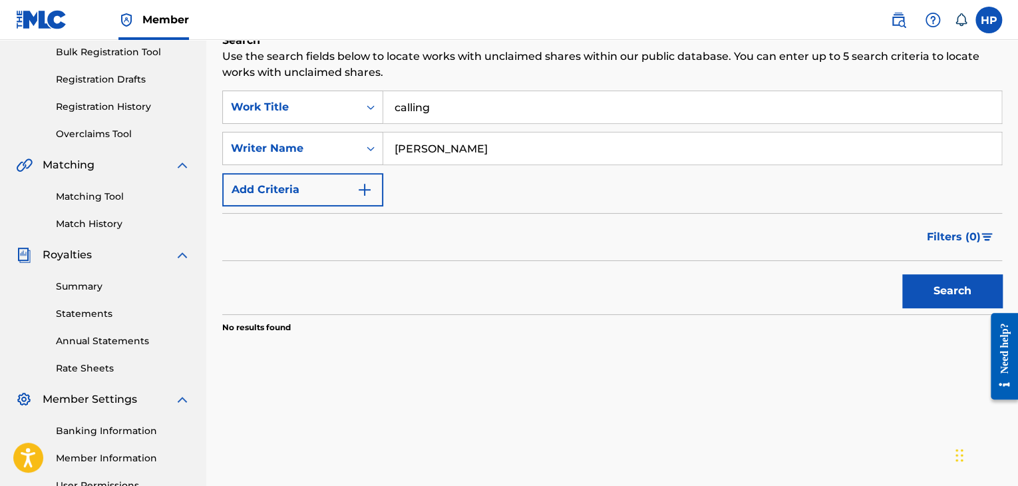
click at [928, 290] on button "Search" at bounding box center [952, 290] width 100 height 33
click at [925, 301] on button "Search" at bounding box center [952, 290] width 100 height 33
click at [369, 150] on icon "Search Form" at bounding box center [370, 148] width 13 height 13
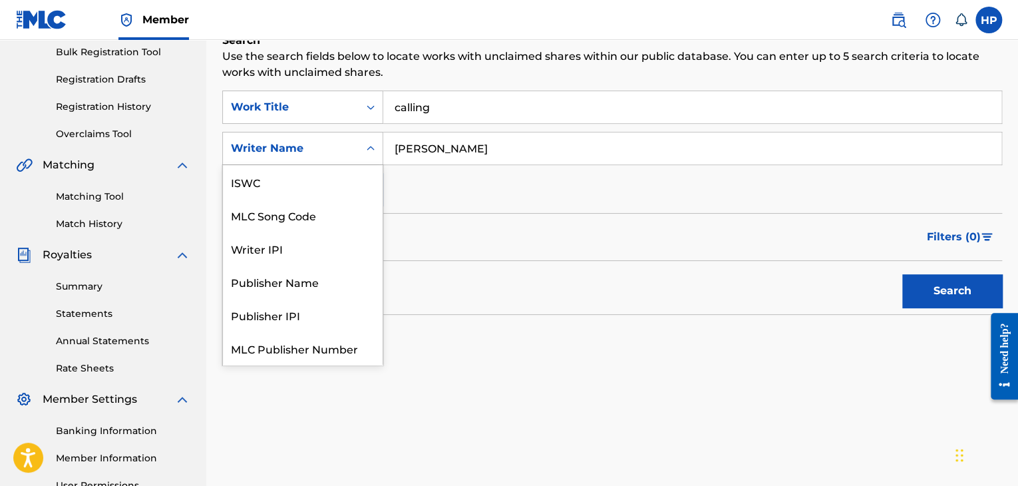
scroll to position [33, 0]
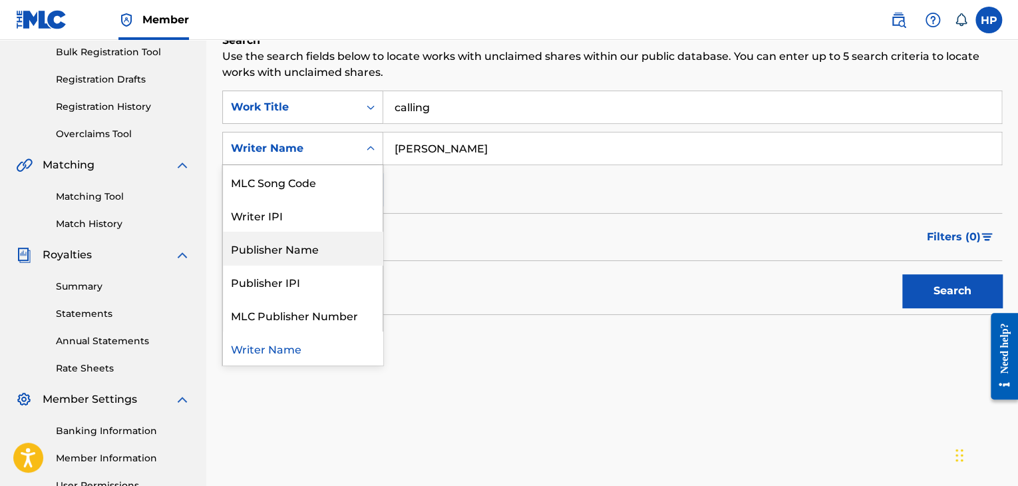
click at [365, 244] on div "Publisher Name" at bounding box center [303, 248] width 160 height 33
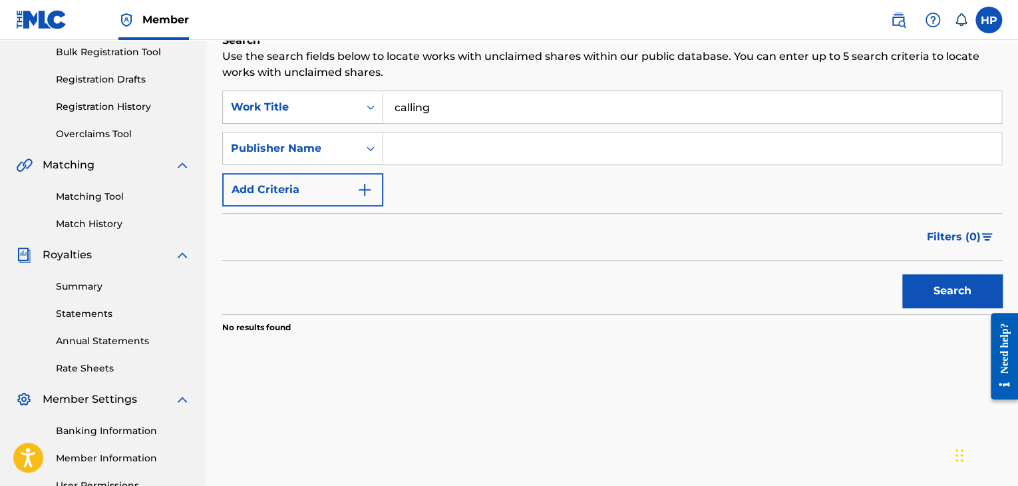
click at [475, 156] on input "Search Form" at bounding box center [692, 148] width 618 height 32
click at [938, 301] on button "Search" at bounding box center [952, 290] width 100 height 33
click at [528, 151] on input "H Parsons" at bounding box center [692, 148] width 618 height 32
type input "H Parsons Mucih"
drag, startPoint x: 927, startPoint y: 293, endPoint x: 919, endPoint y: 291, distance: 8.2
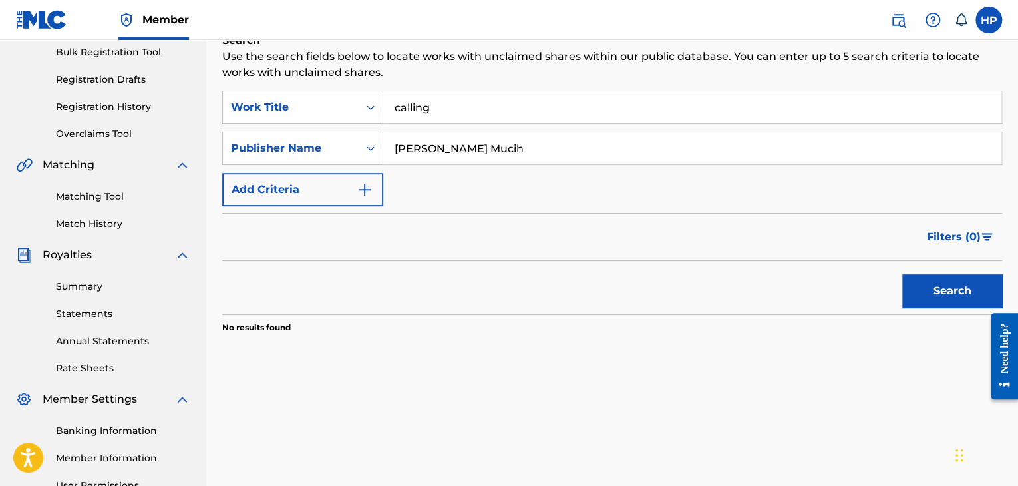
click at [927, 293] on button "Search" at bounding box center [952, 290] width 100 height 33
click at [373, 190] on button "Add Criteria" at bounding box center [302, 189] width 161 height 33
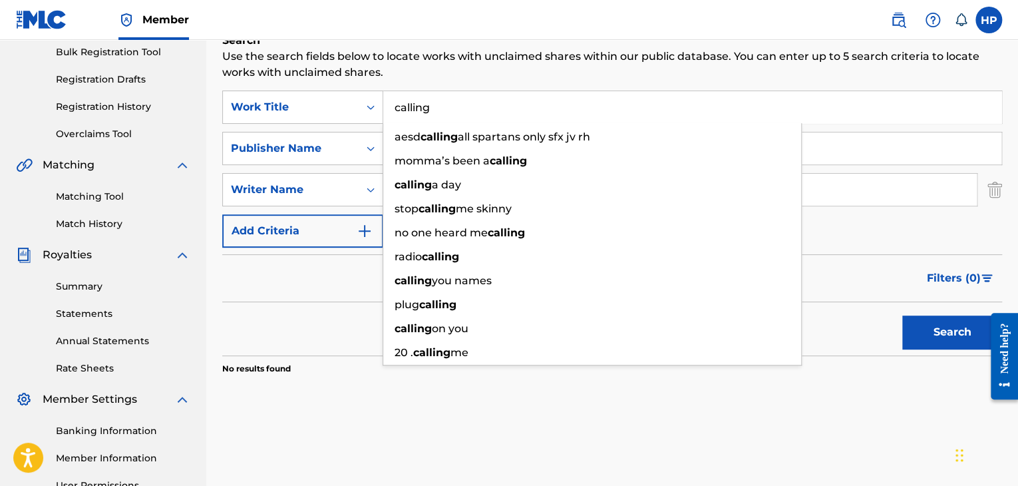
click at [437, 104] on input "calling" at bounding box center [692, 107] width 618 height 32
drag, startPoint x: 437, startPoint y: 104, endPoint x: 396, endPoint y: 104, distance: 40.6
click at [396, 104] on input "calling" at bounding box center [692, 107] width 618 height 32
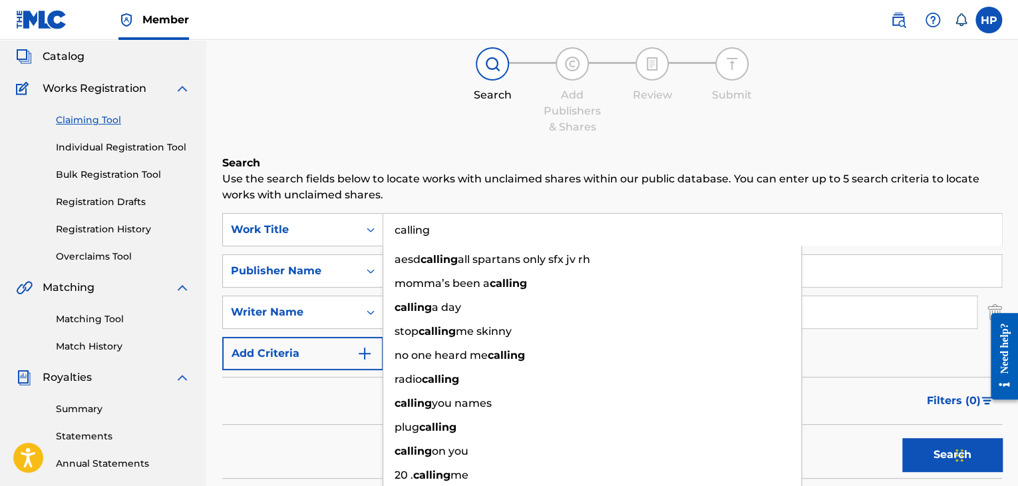
scroll to position [67, 0]
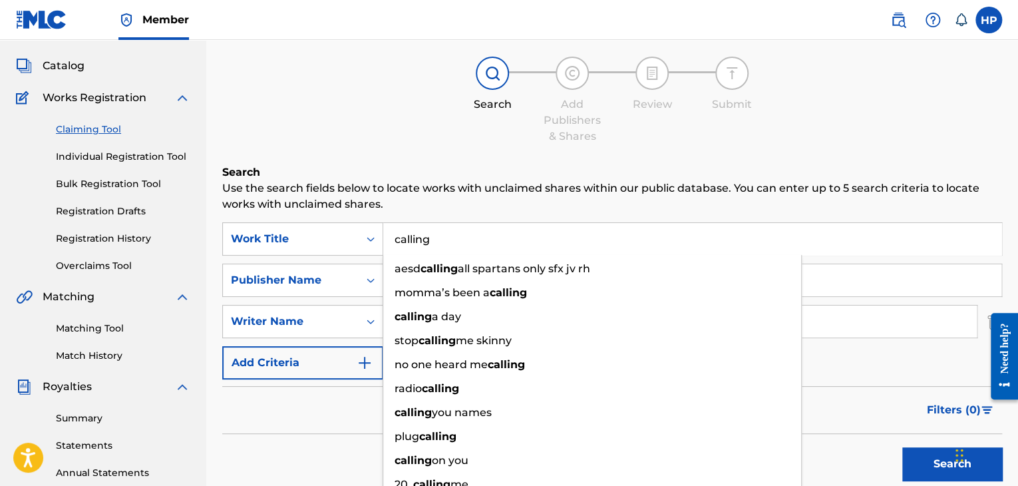
click at [184, 158] on link "Individual Registration Tool" at bounding box center [123, 157] width 134 height 14
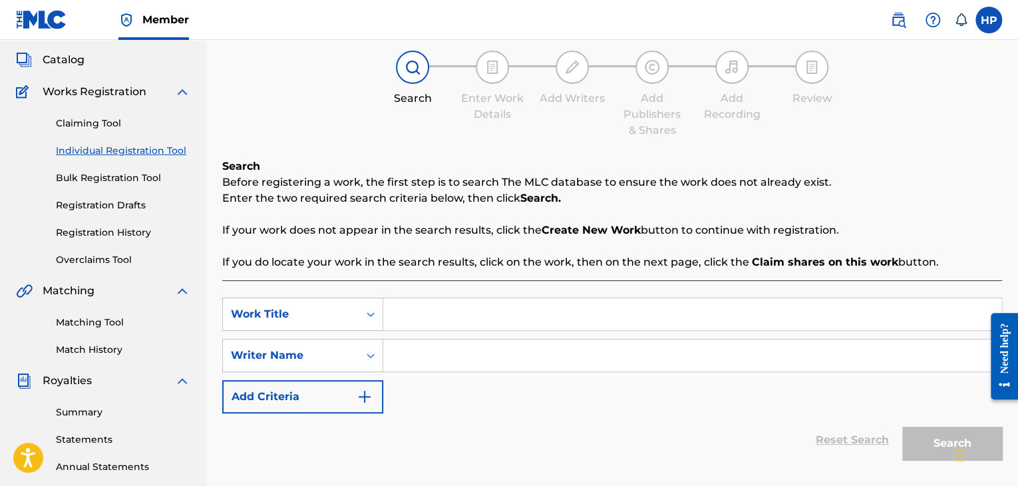
scroll to position [67, 0]
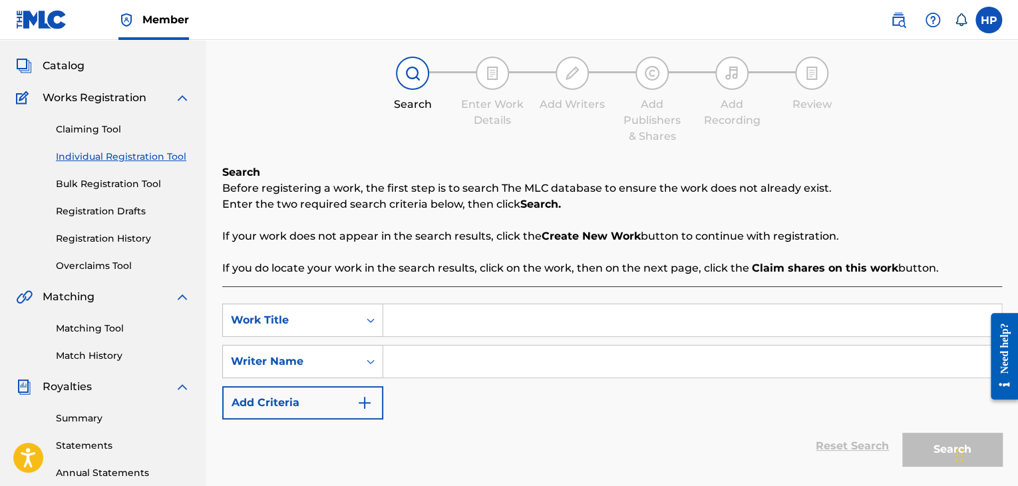
click at [401, 301] on div "SearchWithCriteriaca71cde4-c8c0-466d-ba68-1715dfa89c16 Work Title SearchWithCri…" at bounding box center [612, 395] width 780 height 218
click at [405, 313] on input "Search Form" at bounding box center [692, 320] width 618 height 32
click at [407, 354] on input "Search Form" at bounding box center [692, 361] width 618 height 32
click at [376, 355] on icon "Search Form" at bounding box center [370, 361] width 13 height 13
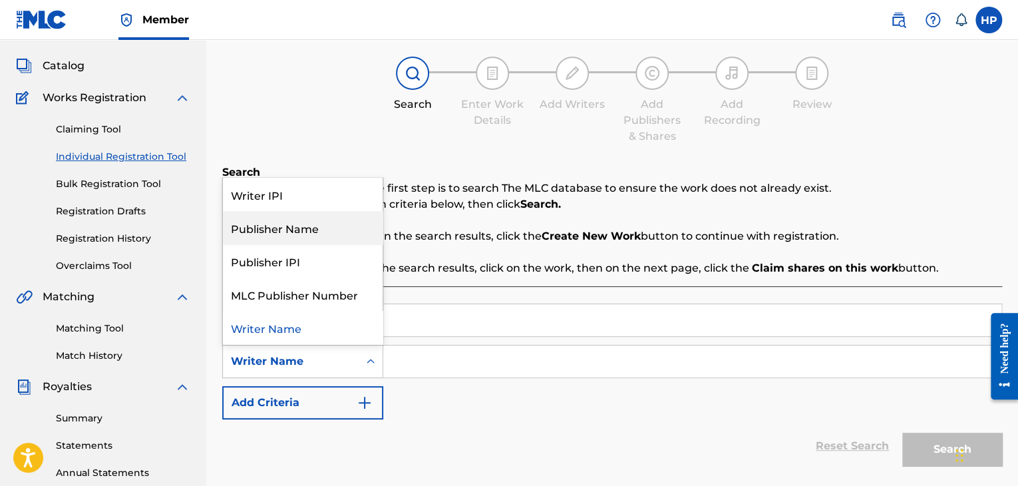
click at [333, 226] on div "Publisher Name" at bounding box center [303, 227] width 160 height 33
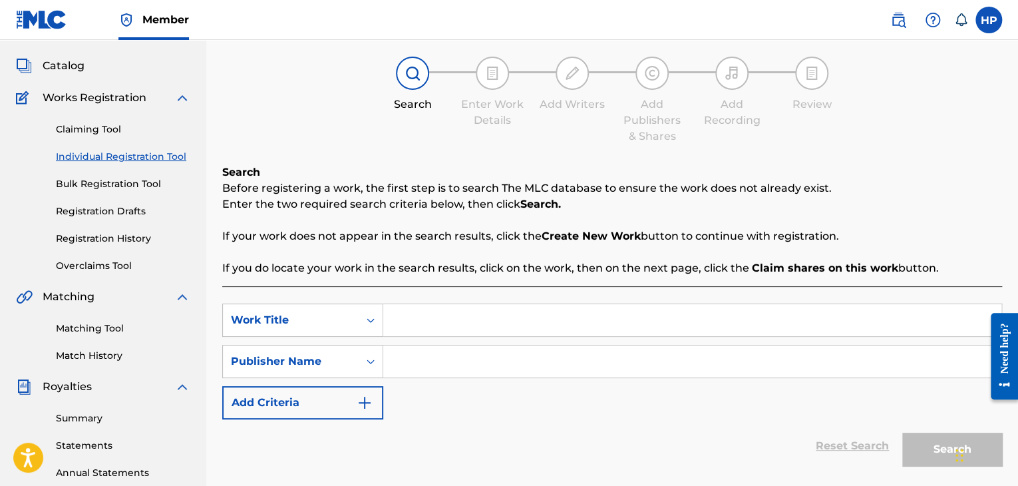
click at [412, 359] on input "Search Form" at bounding box center [692, 361] width 618 height 32
click at [405, 363] on input "Hparsons Music" at bounding box center [692, 361] width 618 height 32
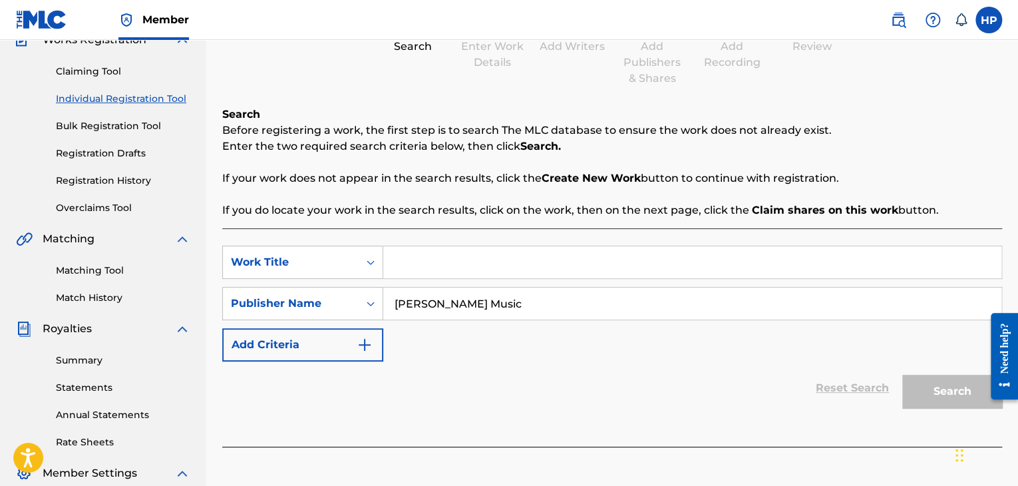
scroll to position [132, 0]
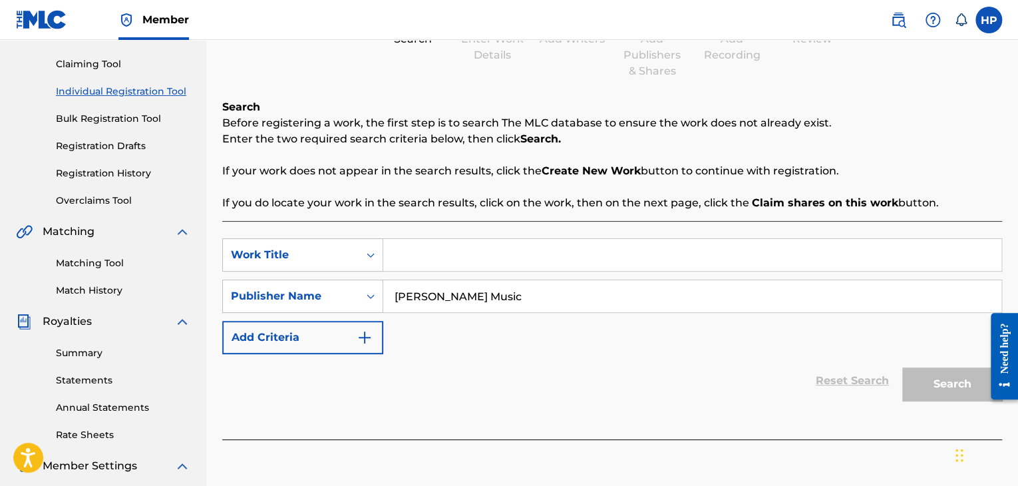
type input "H parsons Music"
click at [970, 382] on div "Search" at bounding box center [949, 380] width 106 height 53
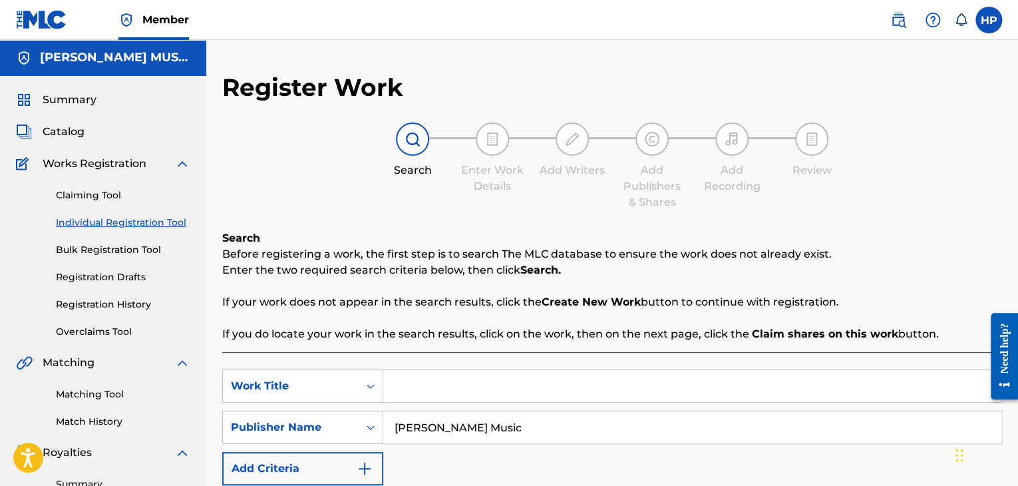
scroll to position [0, 0]
click at [153, 193] on link "Claiming Tool" at bounding box center [123, 196] width 134 height 14
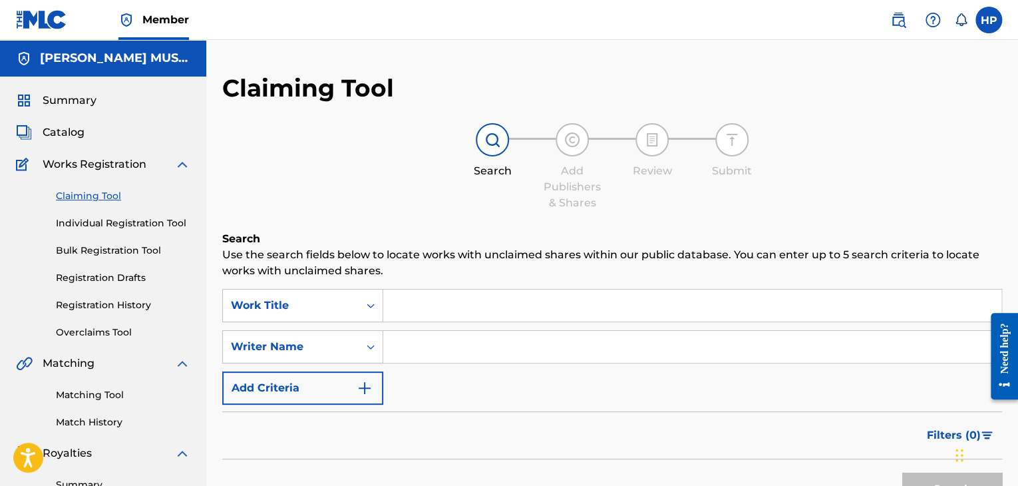
click at [141, 137] on div "Catalog" at bounding box center [103, 132] width 174 height 16
click at [83, 134] on span "Catalog" at bounding box center [64, 132] width 42 height 16
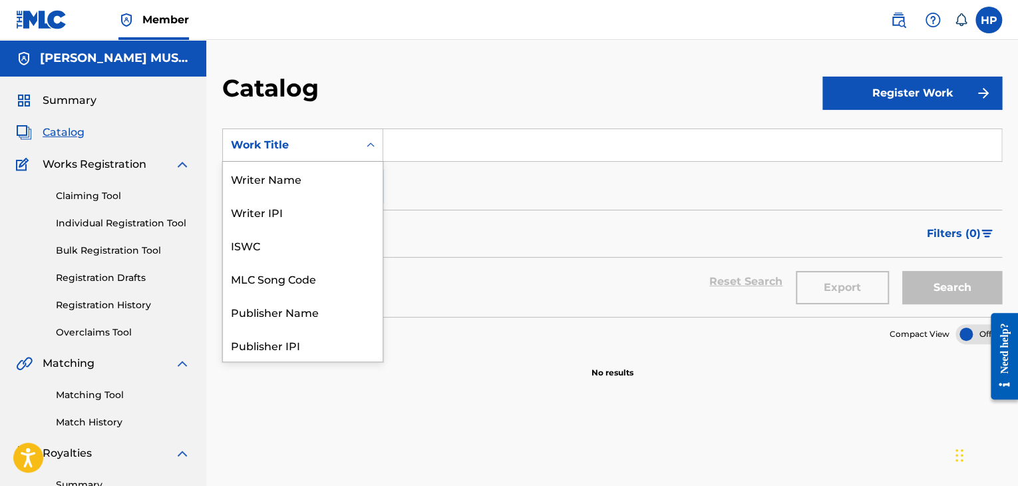
click at [365, 148] on icon "Search Form" at bounding box center [370, 144] width 13 height 13
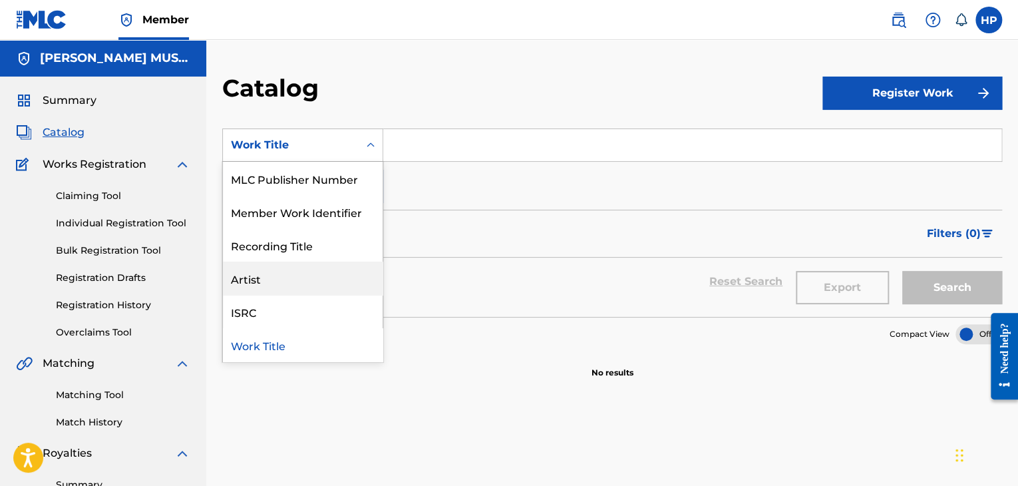
click at [345, 268] on div "Artist" at bounding box center [303, 278] width 160 height 33
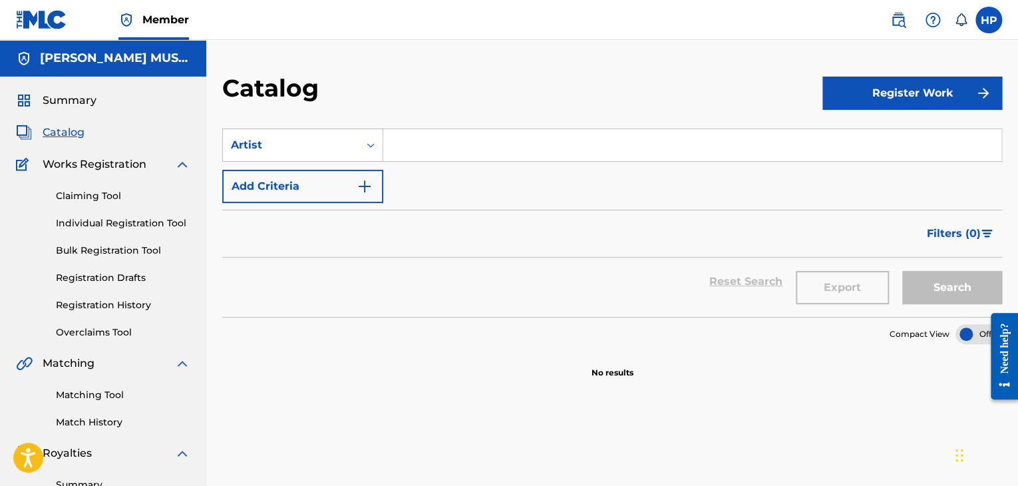
click at [413, 146] on input "Search Form" at bounding box center [692, 145] width 618 height 32
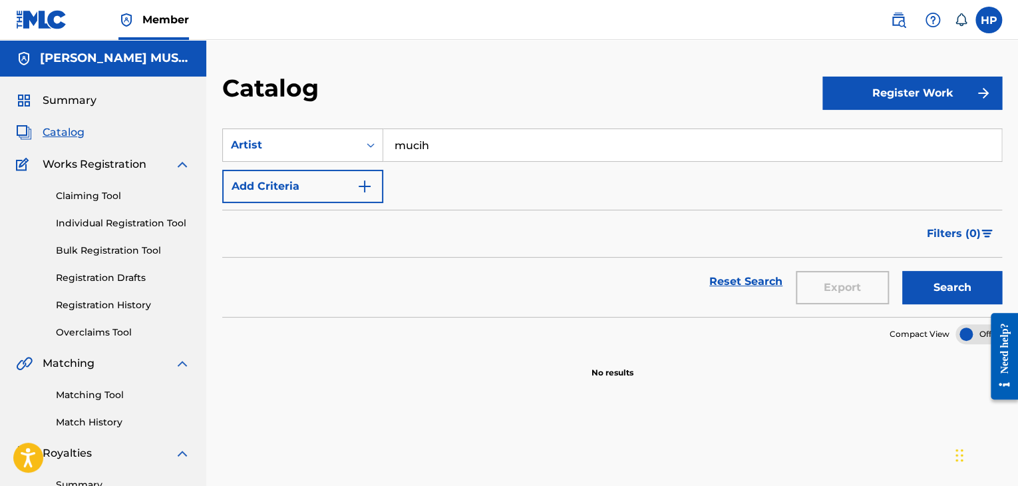
type input "mucih"
click at [902, 271] on button "Search" at bounding box center [952, 287] width 100 height 33
drag, startPoint x: 458, startPoint y: 139, endPoint x: 355, endPoint y: 139, distance: 103.1
click at [355, 139] on div "SearchWithCriteria01e18978-0075-4807-b154-847e0b12d611 Artist mucih" at bounding box center [612, 144] width 780 height 33
type input "gemstar"
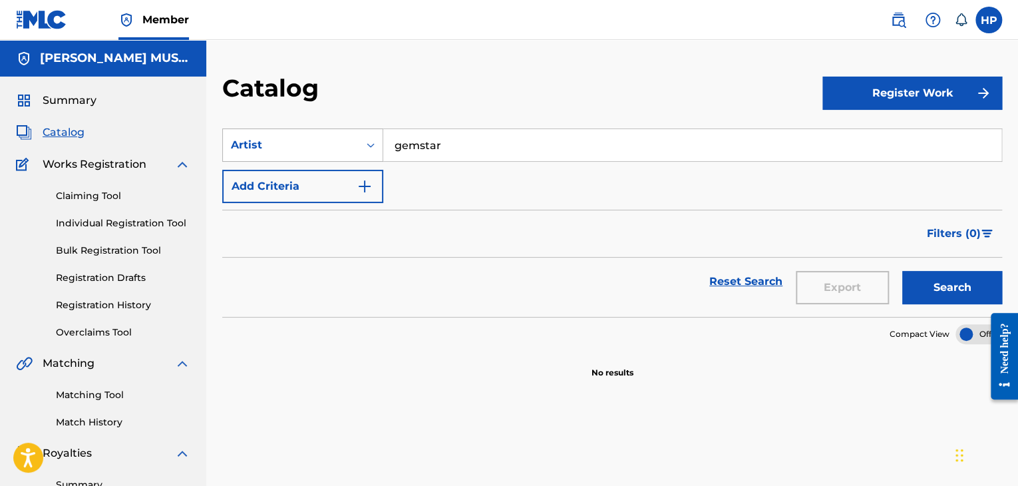
click at [902, 271] on button "Search" at bounding box center [952, 287] width 100 height 33
click at [87, 94] on span "Summary" at bounding box center [70, 100] width 54 height 16
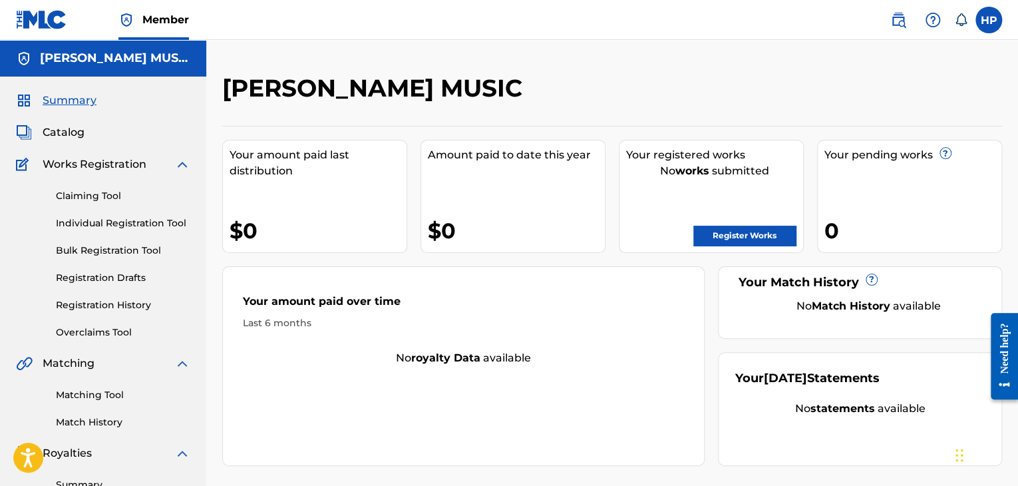
click at [95, 192] on link "Claiming Tool" at bounding box center [123, 196] width 134 height 14
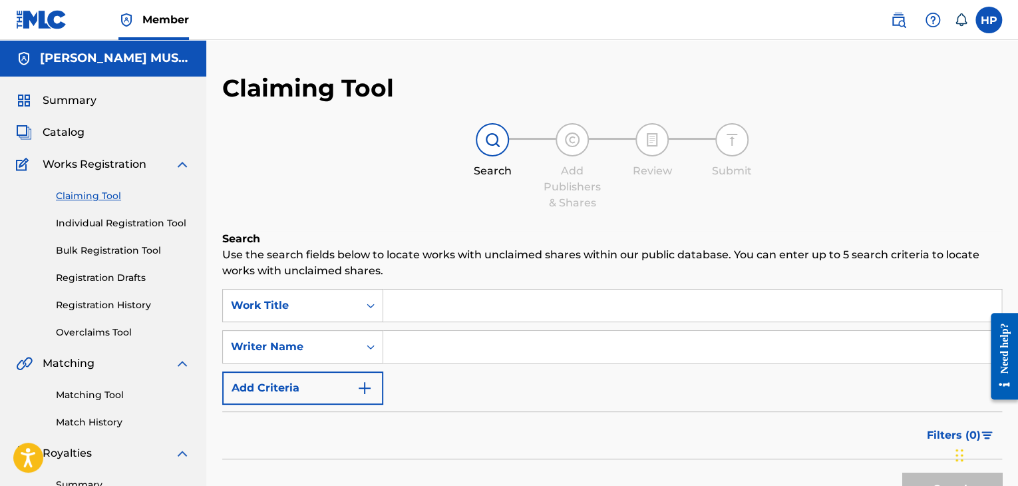
click at [415, 302] on input "Search Form" at bounding box center [692, 305] width 618 height 32
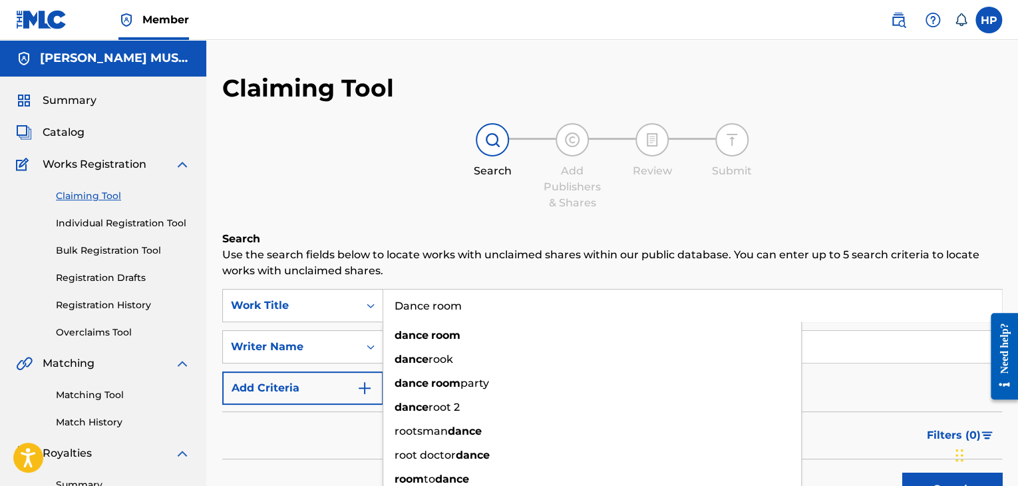
type input "Dance room"
click at [902, 472] on button "Search" at bounding box center [952, 488] width 100 height 33
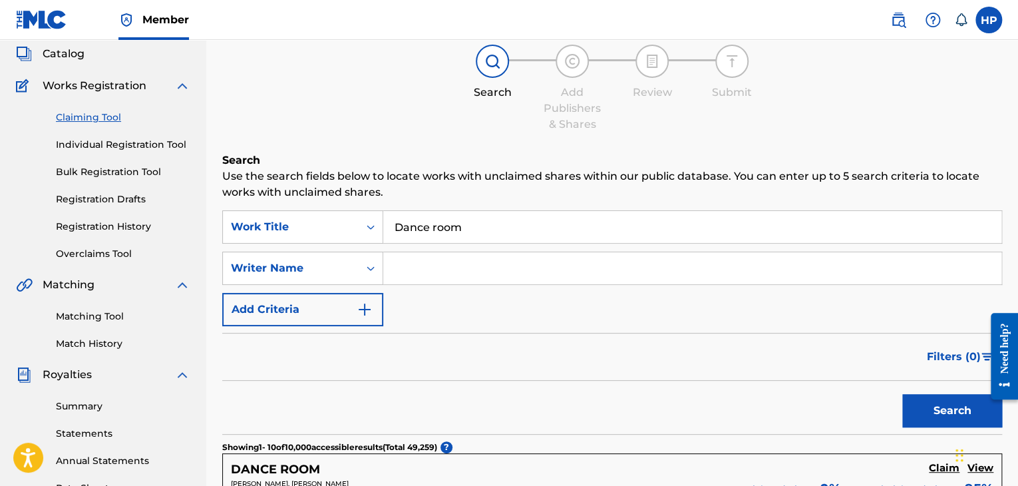
scroll to position [78, 0]
click at [372, 307] on img "Search Form" at bounding box center [365, 310] width 16 height 16
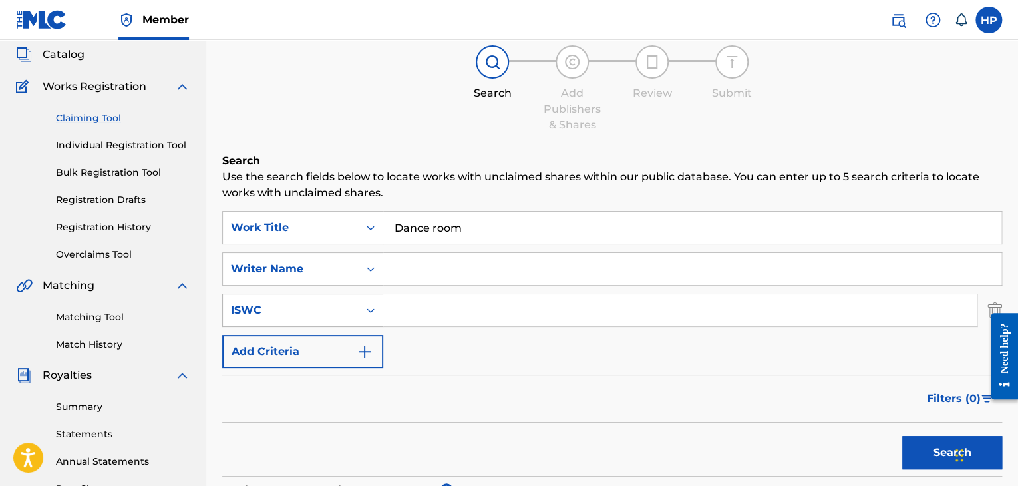
click at [372, 309] on icon "Search Form" at bounding box center [371, 310] width 8 height 5
click at [370, 348] on img "Search Form" at bounding box center [365, 351] width 16 height 16
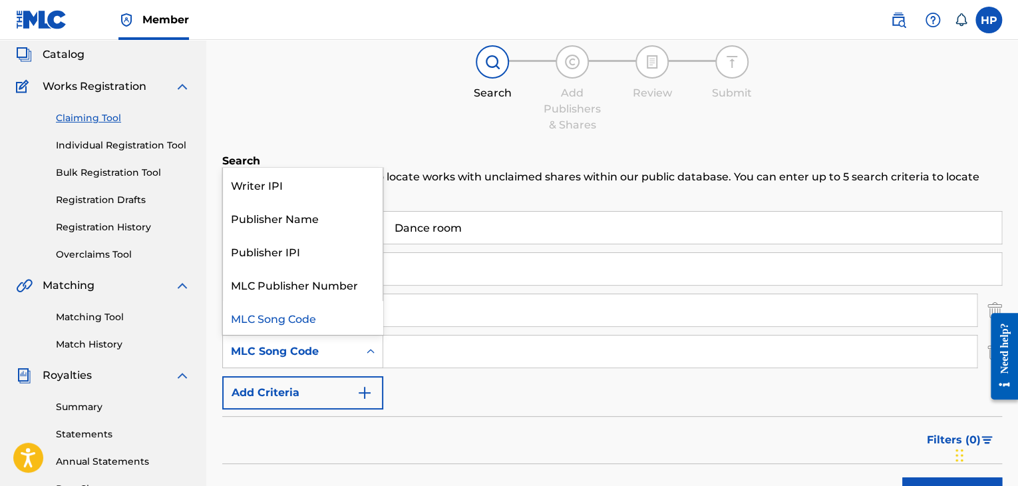
click at [369, 352] on icon "Search Form" at bounding box center [370, 351] width 13 height 13
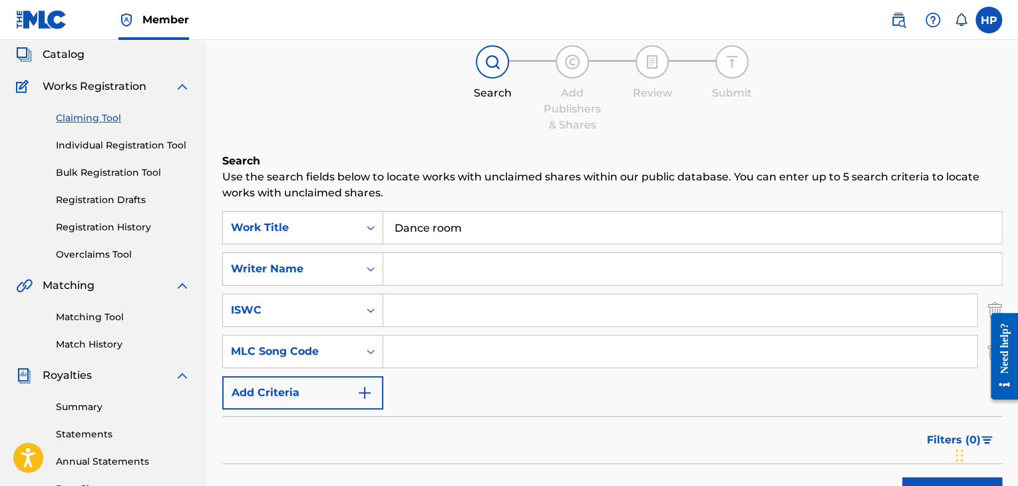
click at [423, 275] on input "Search Form" at bounding box center [692, 269] width 618 height 32
click at [298, 268] on div "Writer Name" at bounding box center [291, 269] width 120 height 16
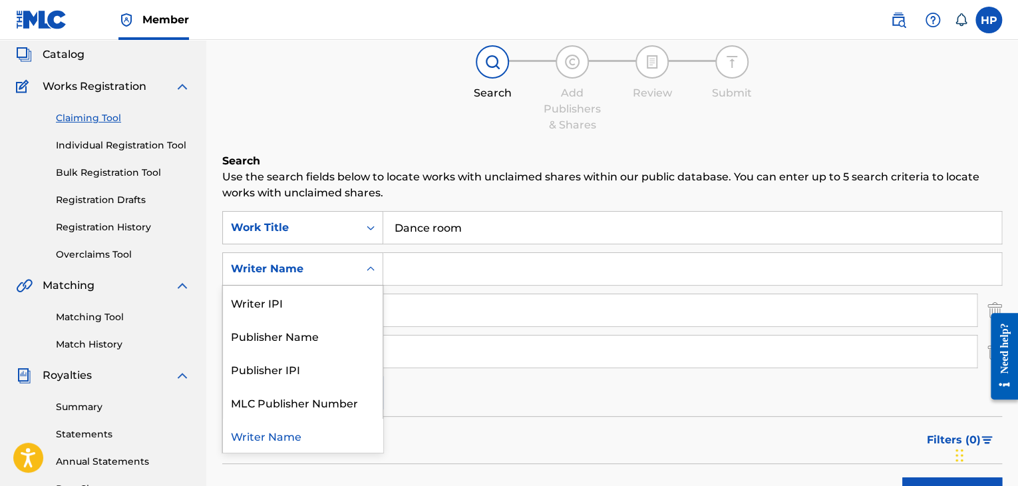
click at [439, 256] on input "Search Form" at bounding box center [692, 269] width 618 height 32
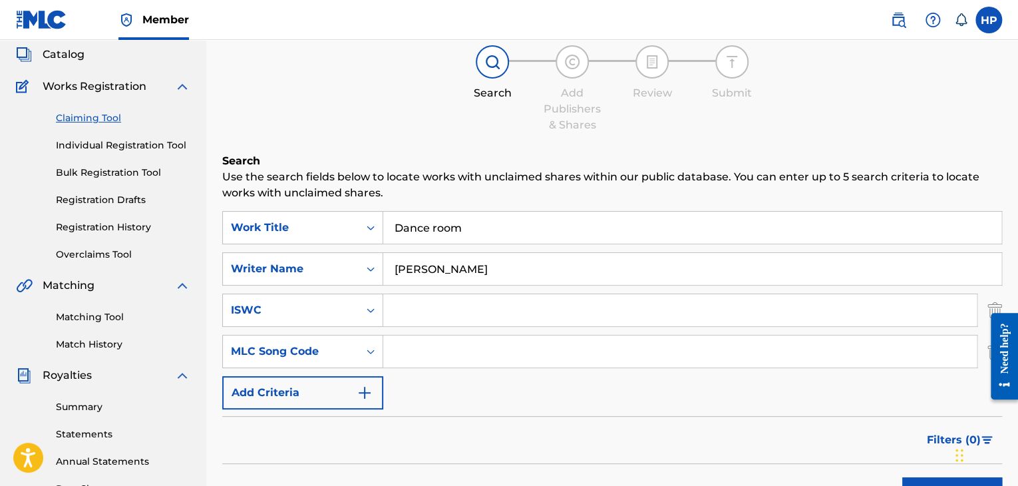
click at [467, 268] on input "Reginald Headen" at bounding box center [692, 269] width 618 height 32
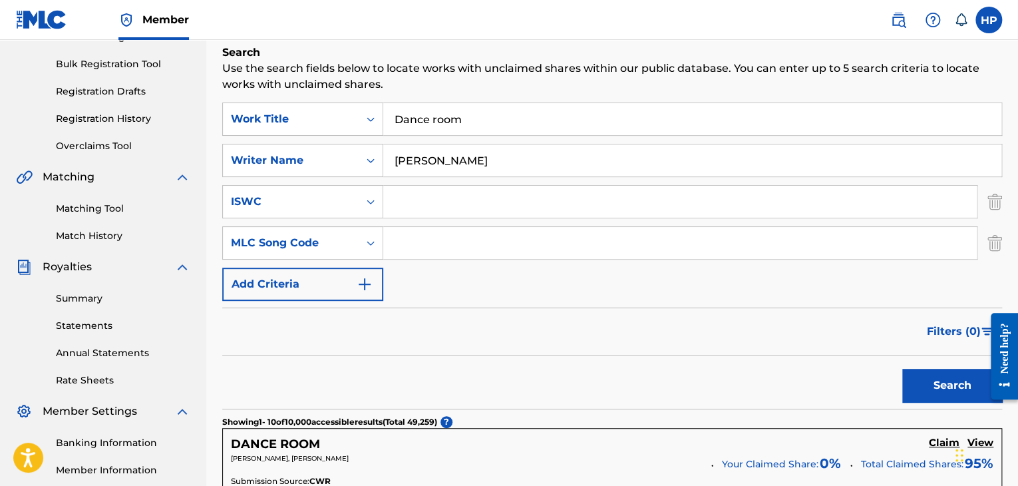
scroll to position [277, 0]
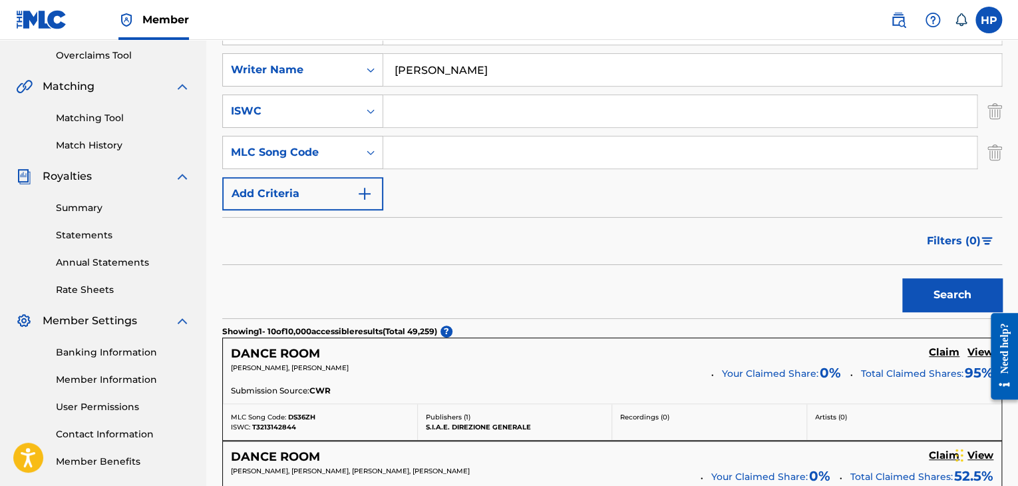
click at [937, 293] on button "Search" at bounding box center [952, 294] width 100 height 33
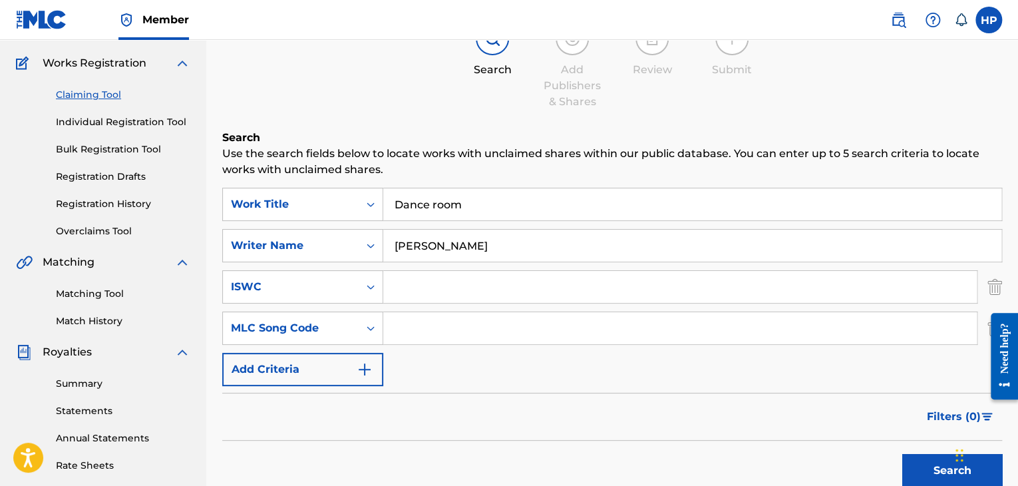
scroll to position [79, 0]
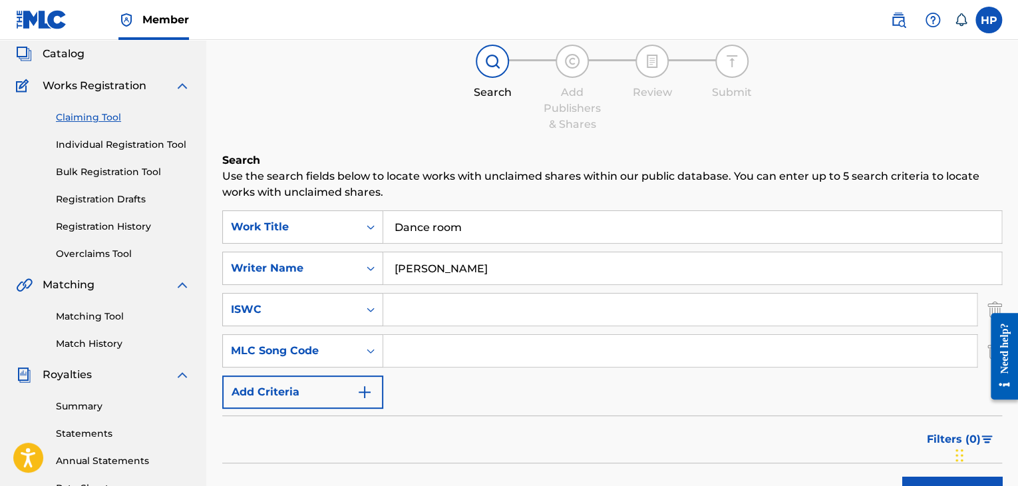
click at [446, 270] on input "Reginald Headen" at bounding box center [692, 268] width 618 height 32
drag, startPoint x: 500, startPoint y: 266, endPoint x: 392, endPoint y: 268, distance: 107.8
click at [392, 268] on input "Reginald Headen" at bounding box center [692, 268] width 618 height 32
click at [468, 266] on input "Reginald Headen" at bounding box center [692, 268] width 618 height 32
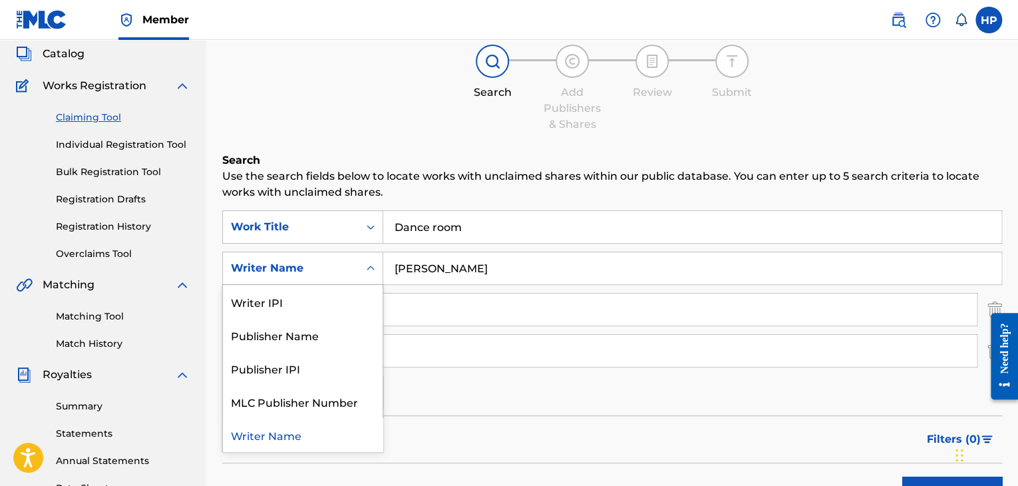
click at [373, 272] on icon "Search Form" at bounding box center [370, 268] width 13 height 13
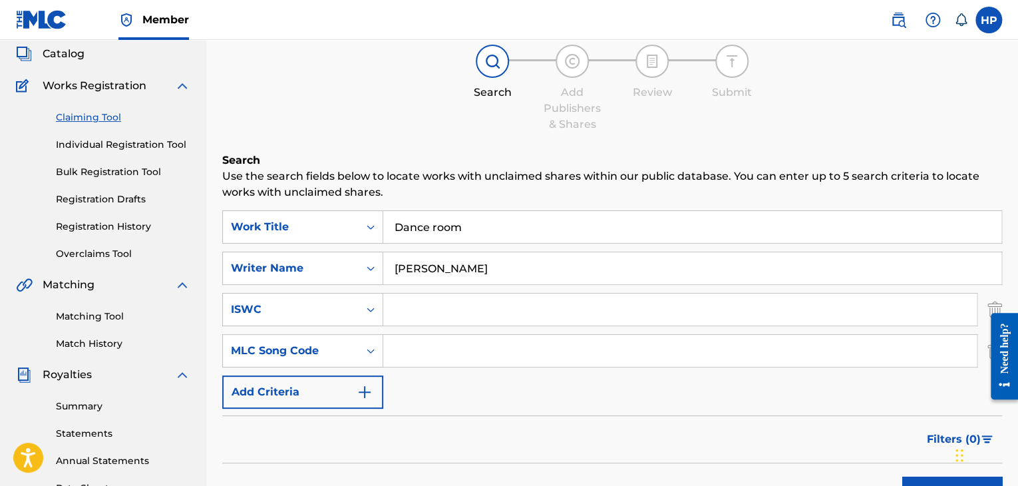
drag, startPoint x: 445, startPoint y: 264, endPoint x: 580, endPoint y: 267, distance: 135.8
click at [580, 267] on input "Reginald Headen" at bounding box center [692, 268] width 618 height 32
type input "Reginald"
drag, startPoint x: 632, startPoint y: 427, endPoint x: 641, endPoint y: 419, distance: 12.8
click at [632, 427] on div "Filters ( 0 )" at bounding box center [612, 439] width 780 height 48
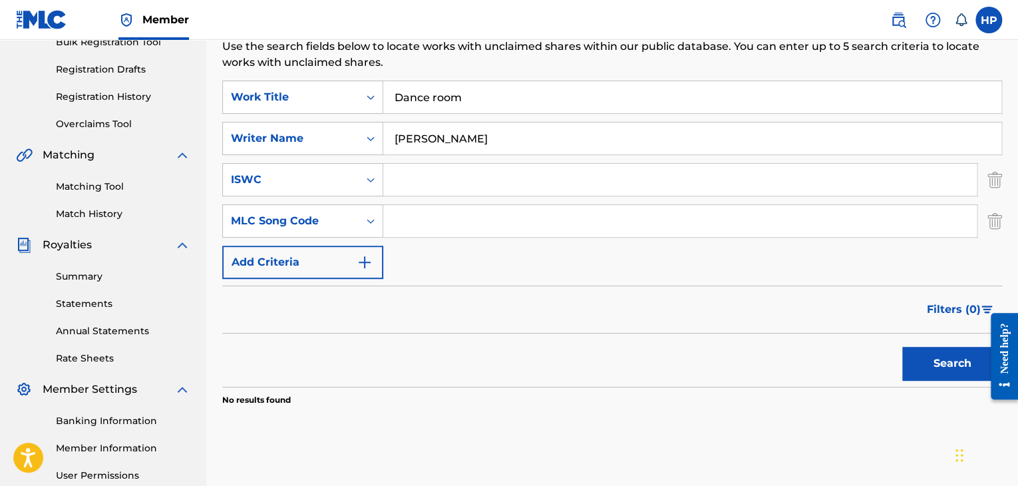
scroll to position [210, 0]
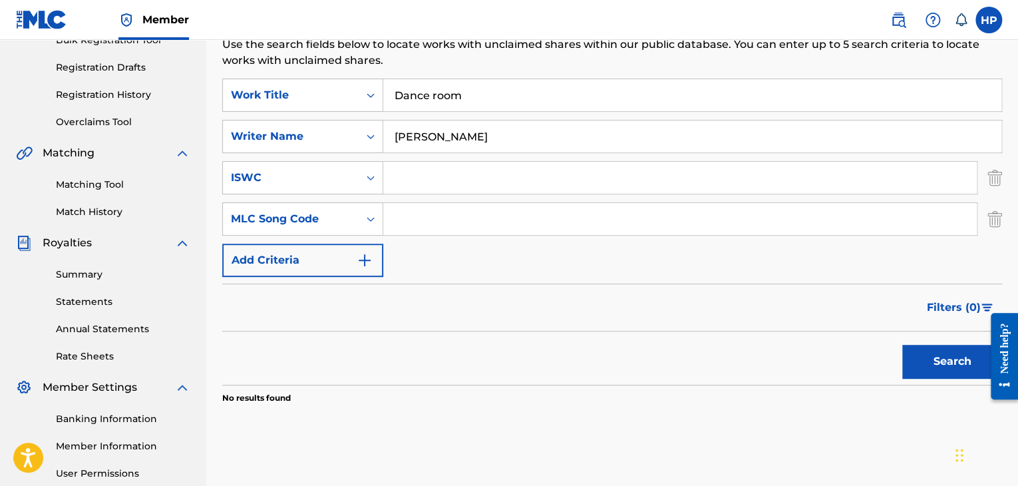
click at [929, 365] on button "Search" at bounding box center [952, 361] width 100 height 33
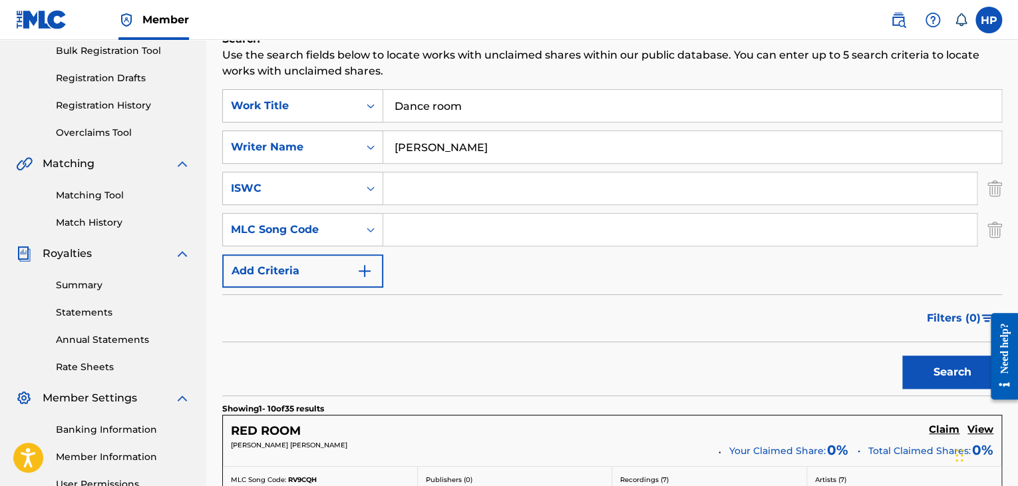
scroll to position [199, 0]
click at [141, 202] on div "Matching Tool Match History" at bounding box center [103, 201] width 174 height 58
click at [102, 192] on link "Matching Tool" at bounding box center [123, 196] width 134 height 14
